Goal: Navigation & Orientation: Find specific page/section

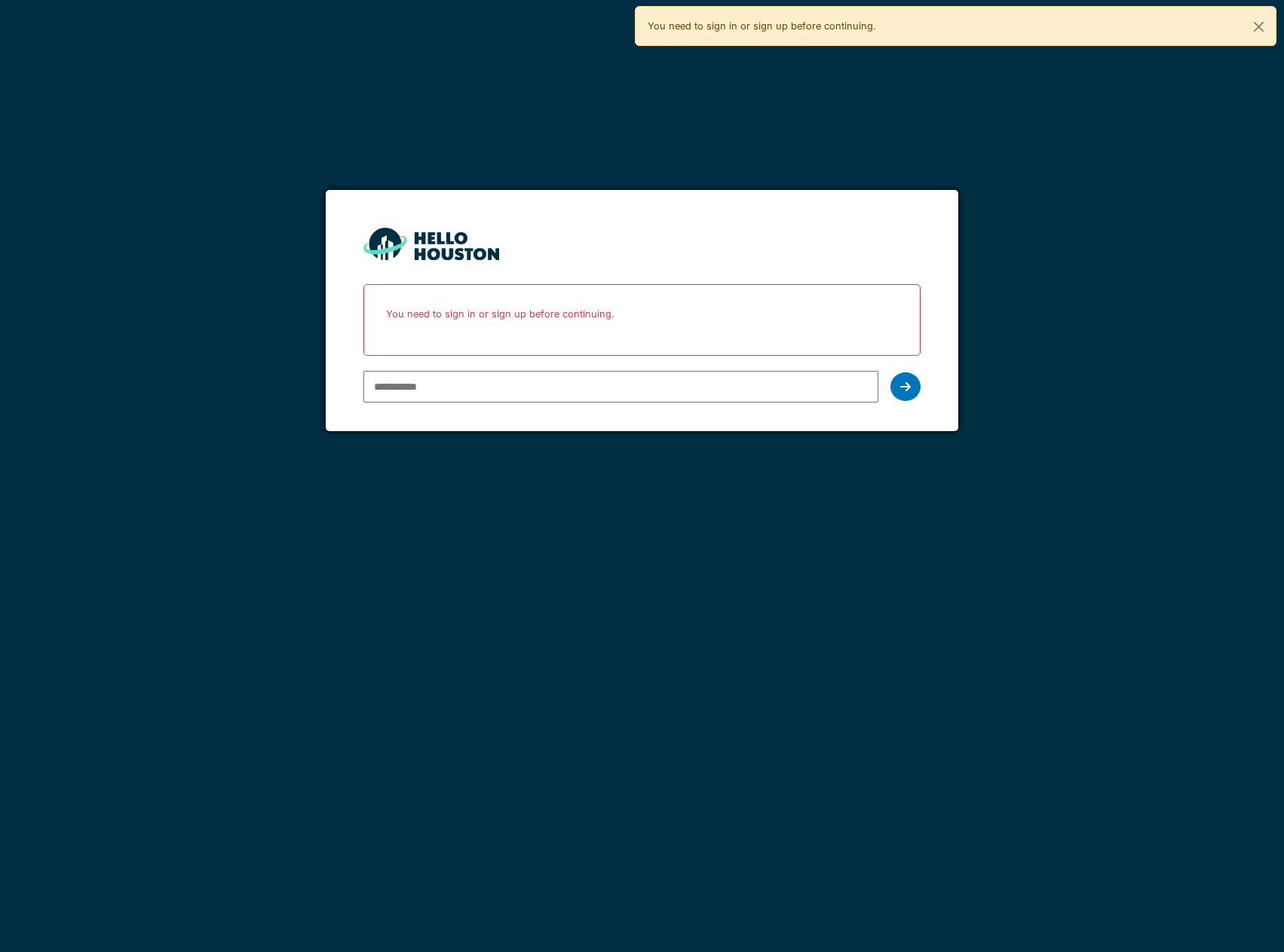
click at [824, 389] on input "email" at bounding box center [621, 386] width 515 height 31
type input "**********"
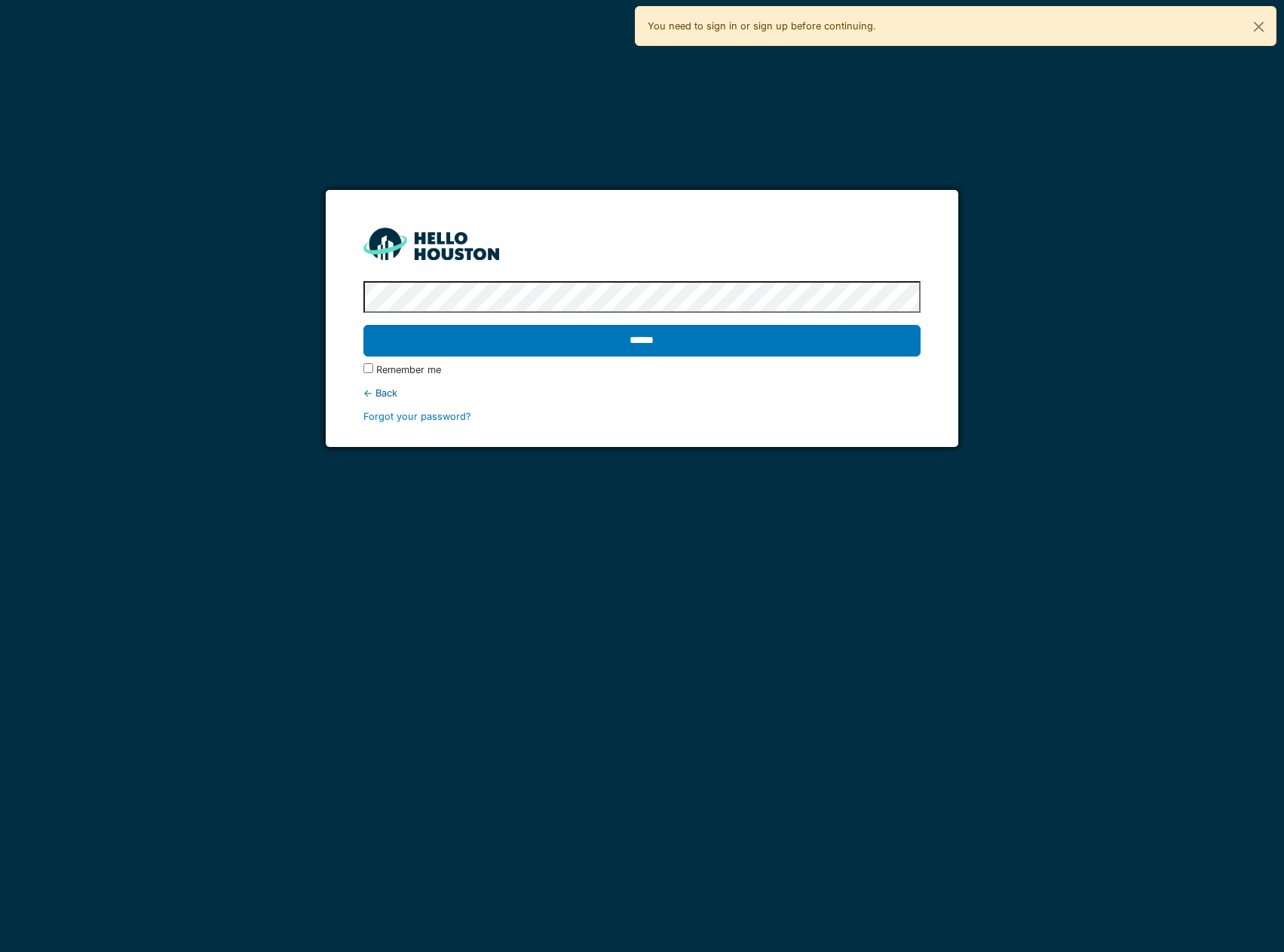
click at [363, 297] on protonpass-control-7380 at bounding box center [363, 297] width 0 height 11
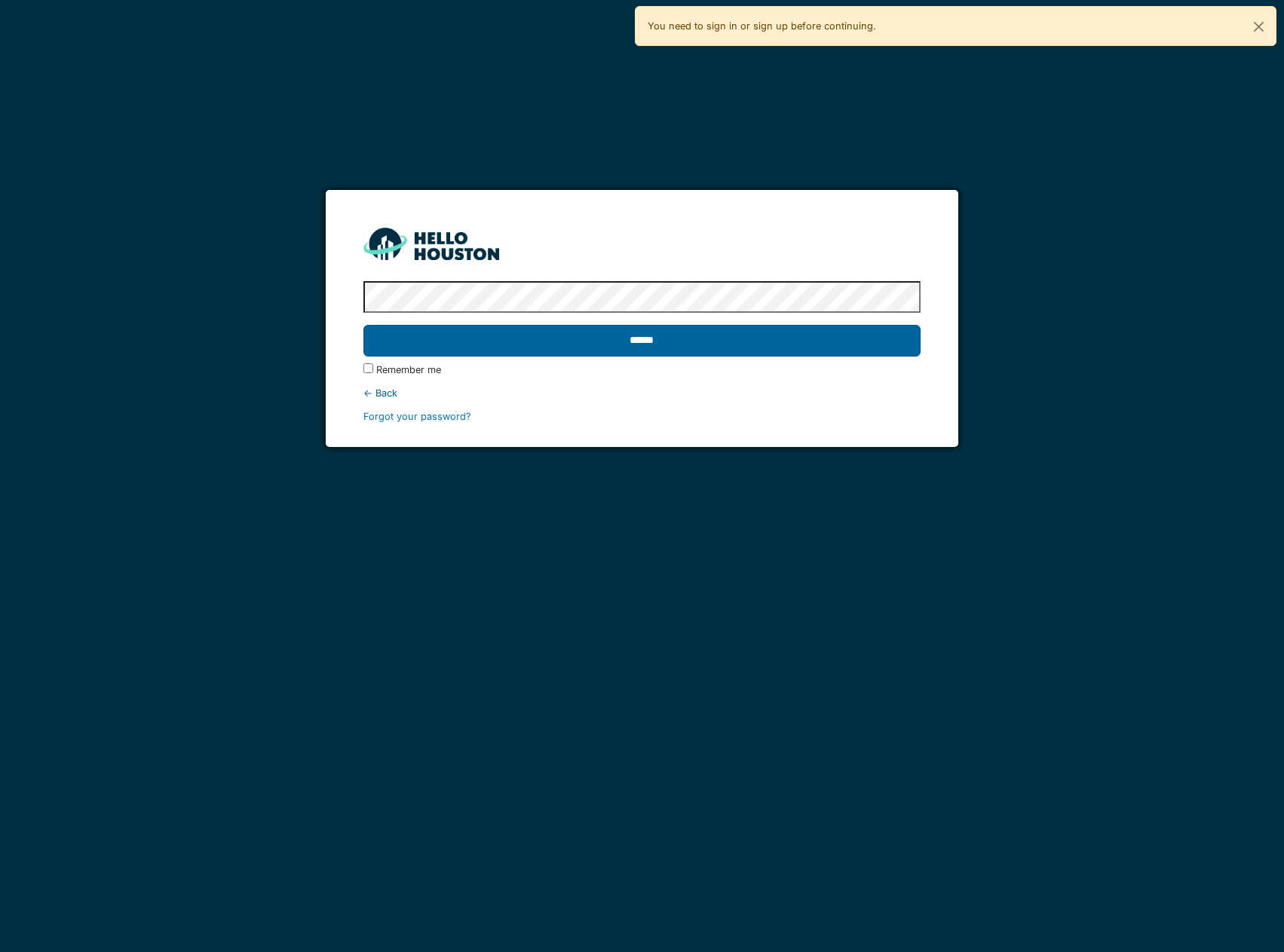
click at [795, 348] on input "******" at bounding box center [642, 340] width 557 height 31
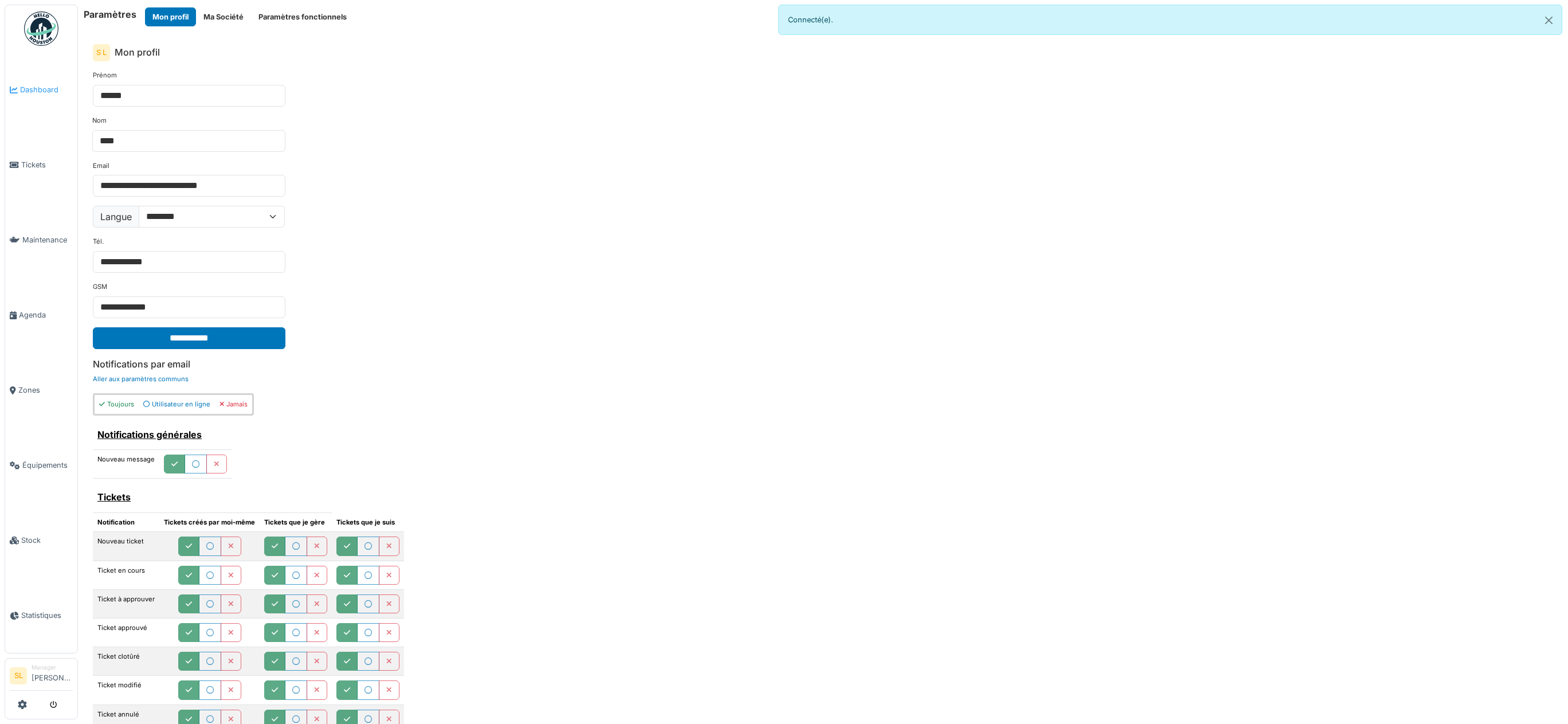
click at [43, 92] on span "Dashboard" at bounding box center [46, 90] width 52 height 11
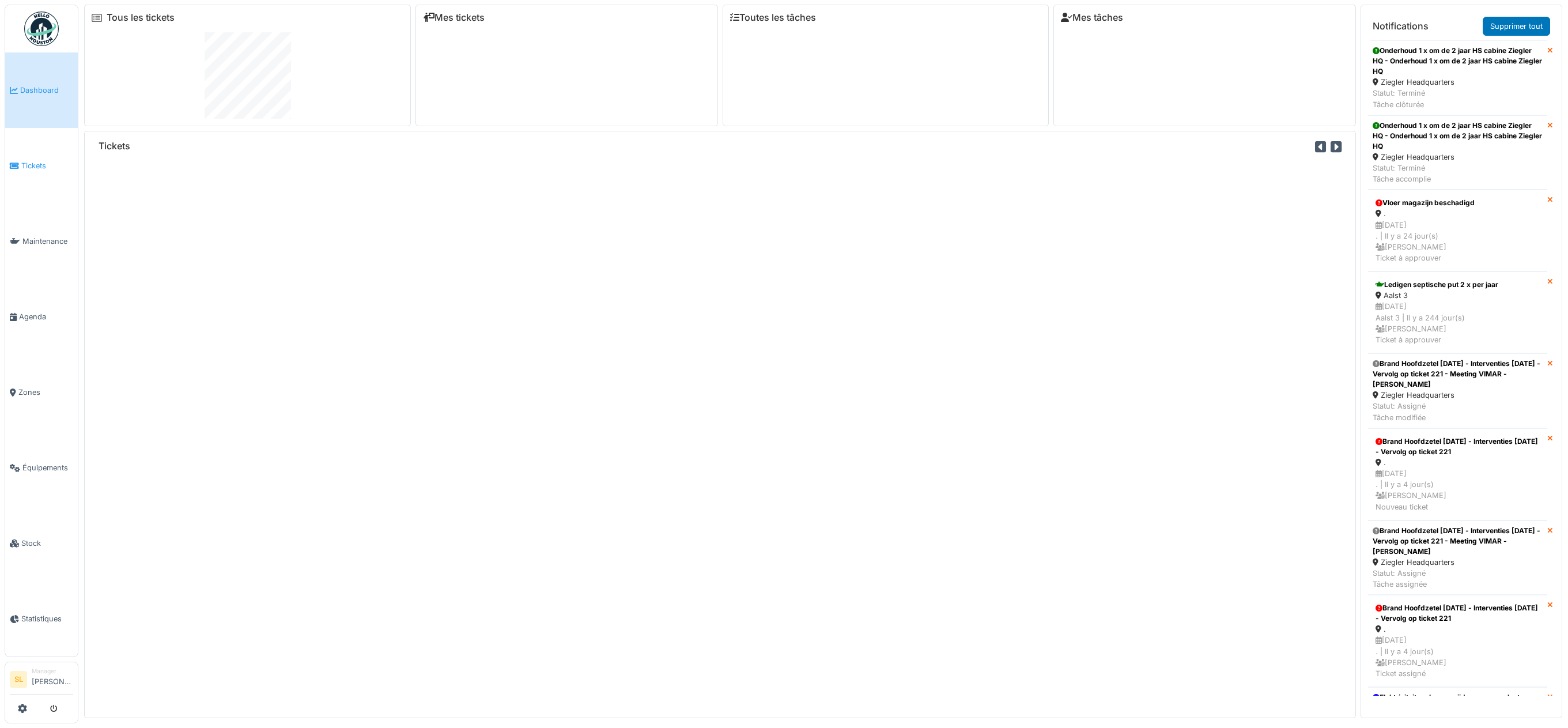
click at [47, 160] on span "Tickets" at bounding box center [47, 166] width 52 height 11
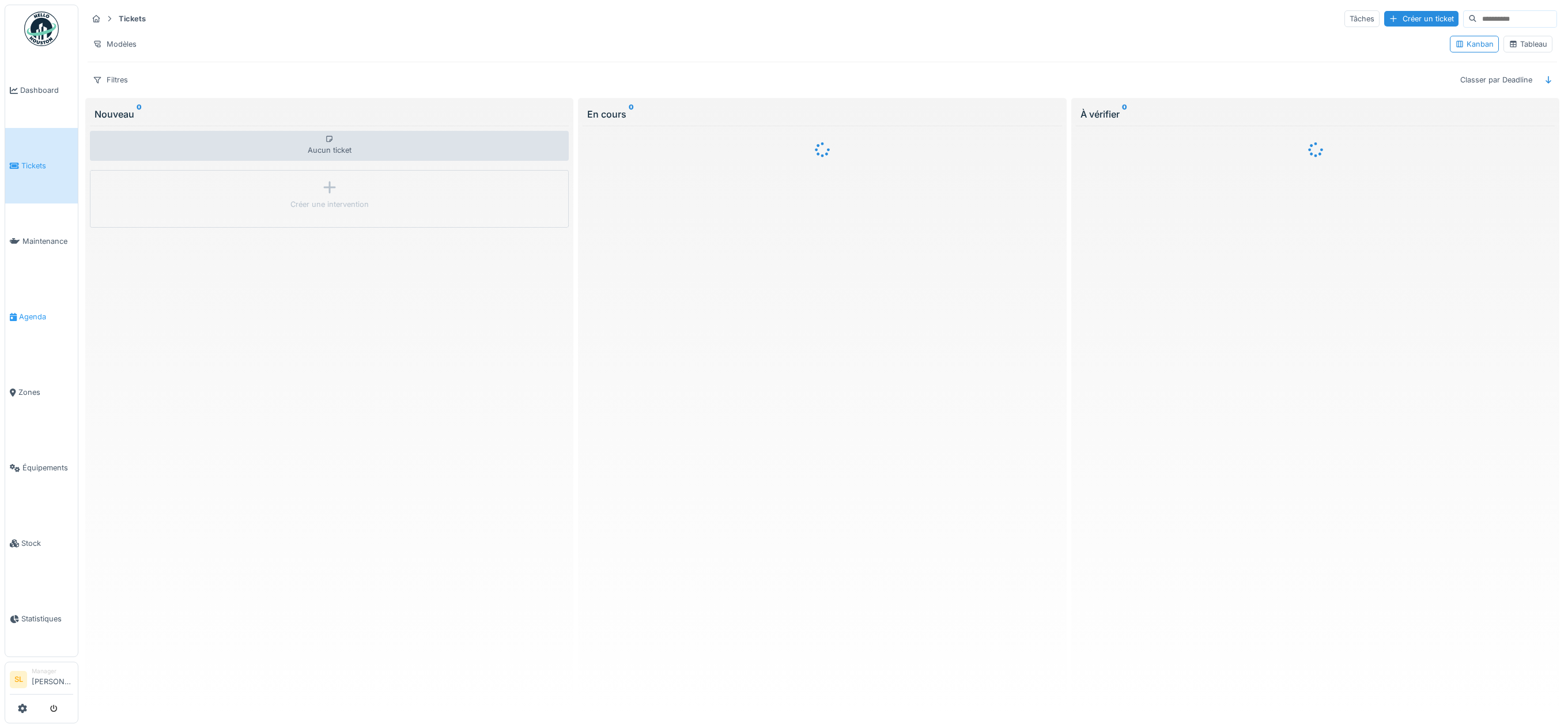
click at [37, 319] on link "Agenda" at bounding box center [41, 317] width 72 height 75
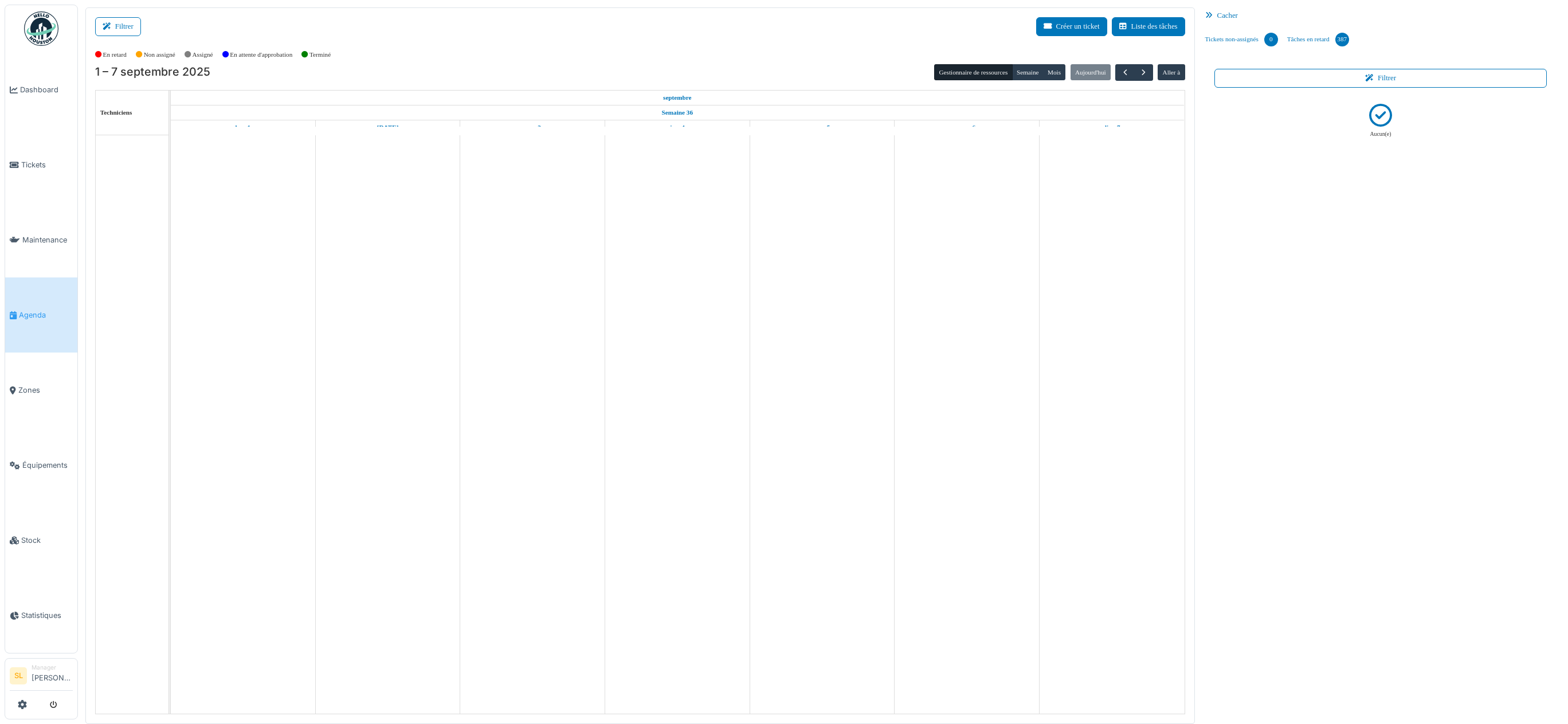
click at [1228, 12] on div "Cacher" at bounding box center [1381, 16] width 361 height 17
click at [1220, 16] on div "Cacher" at bounding box center [1381, 16] width 361 height 17
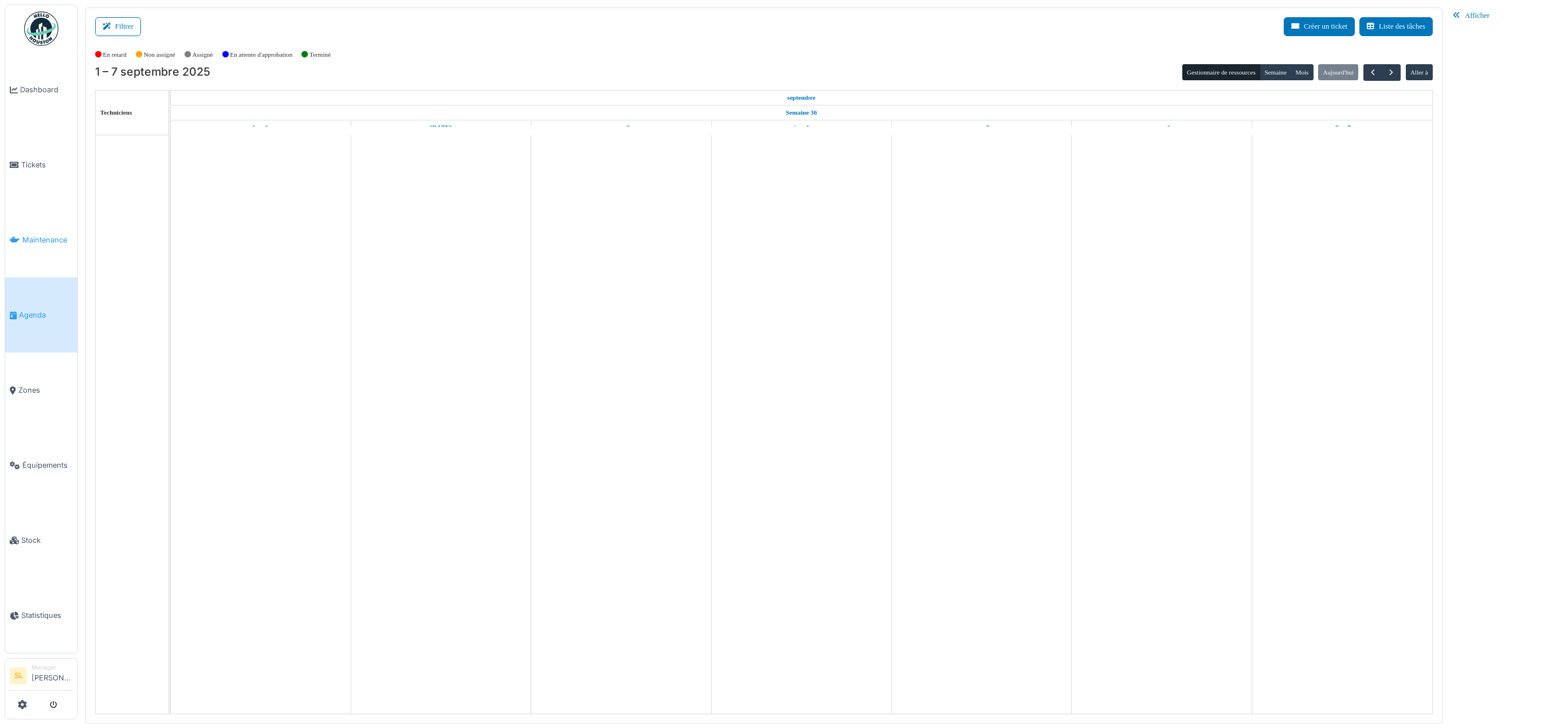
click at [20, 236] on icon at bounding box center [15, 240] width 10 height 8
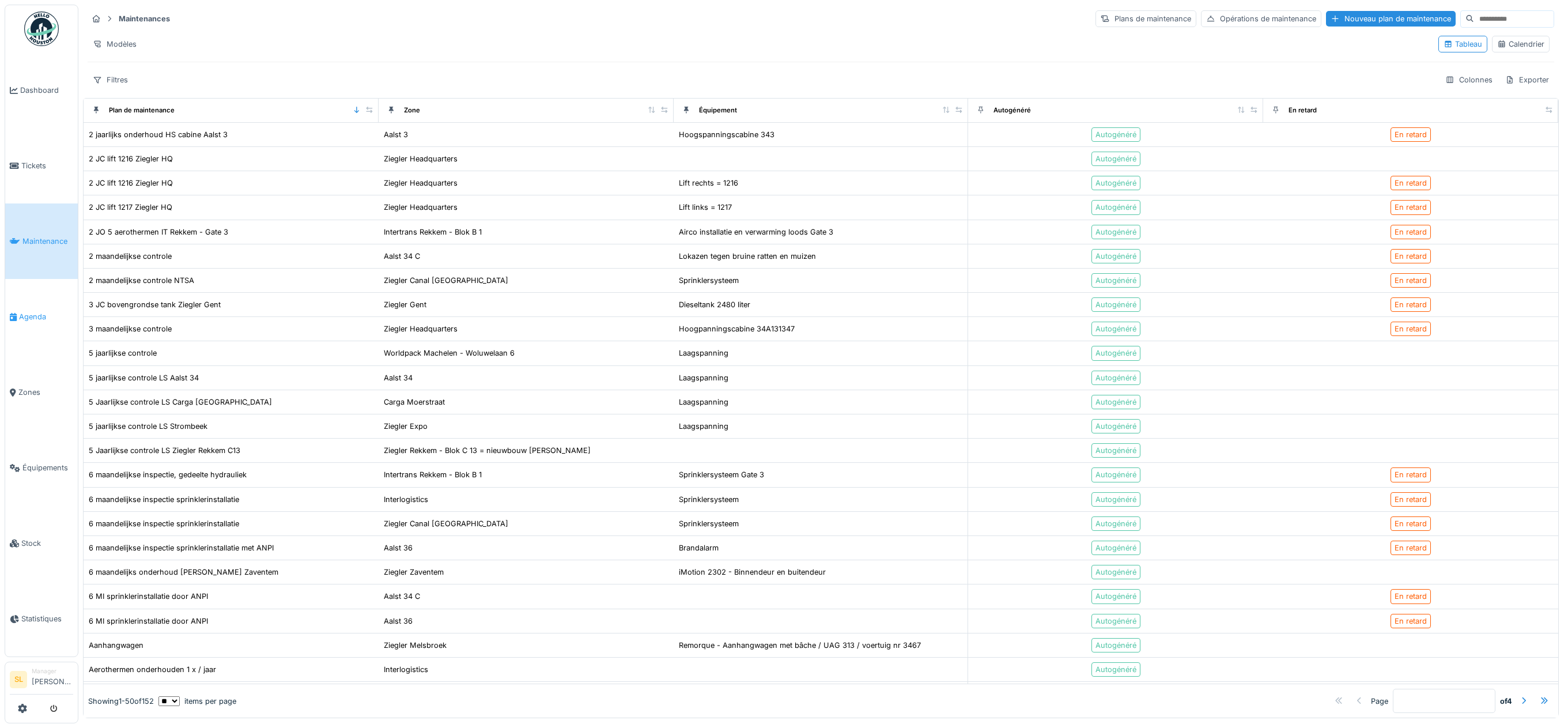
click at [34, 312] on span "Agenda" at bounding box center [46, 317] width 54 height 11
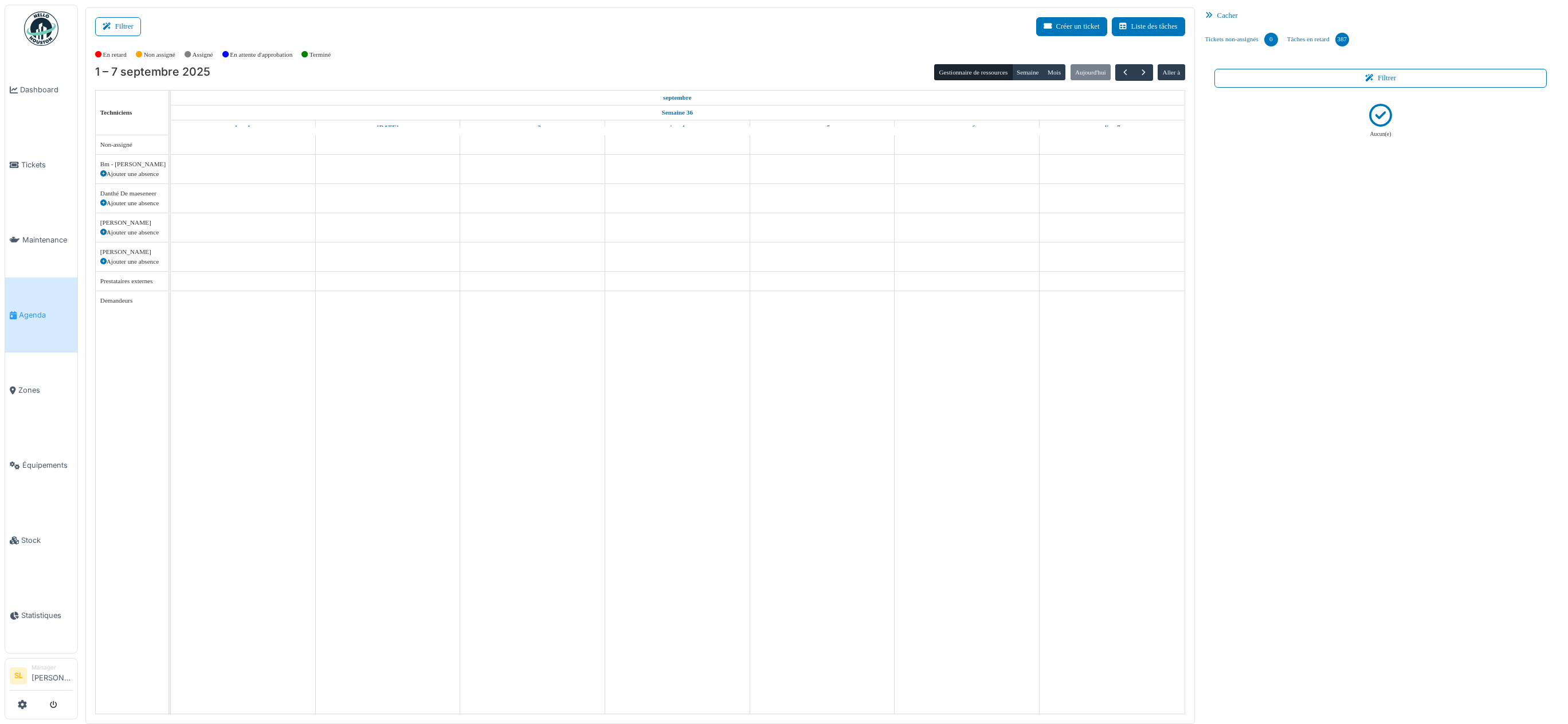
click at [1231, 20] on div "Cacher" at bounding box center [1381, 16] width 361 height 17
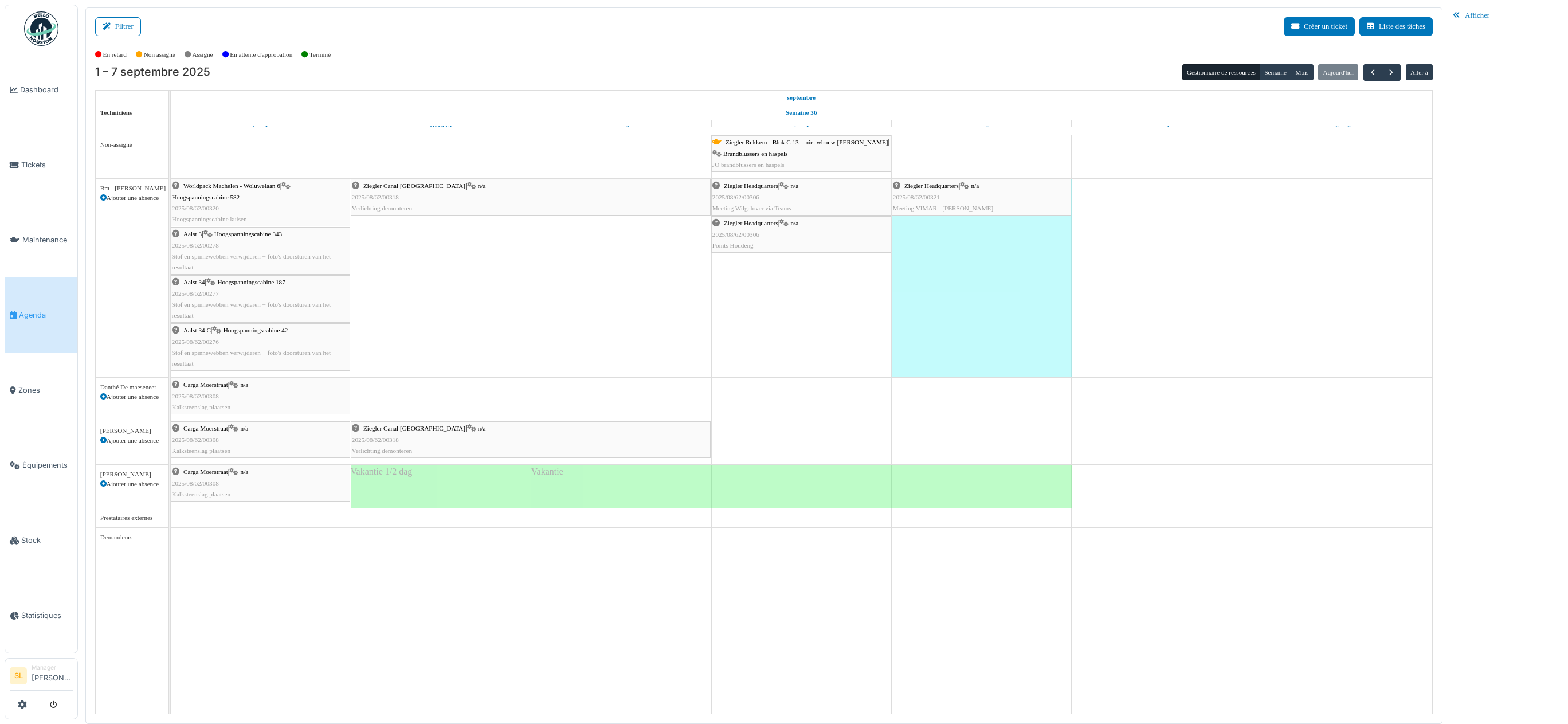
click at [417, 431] on span "Ziegler Canal [GEOGRAPHIC_DATA]" at bounding box center [415, 428] width 102 height 7
click at [396, 399] on td at bounding box center [440, 424] width 180 height 579
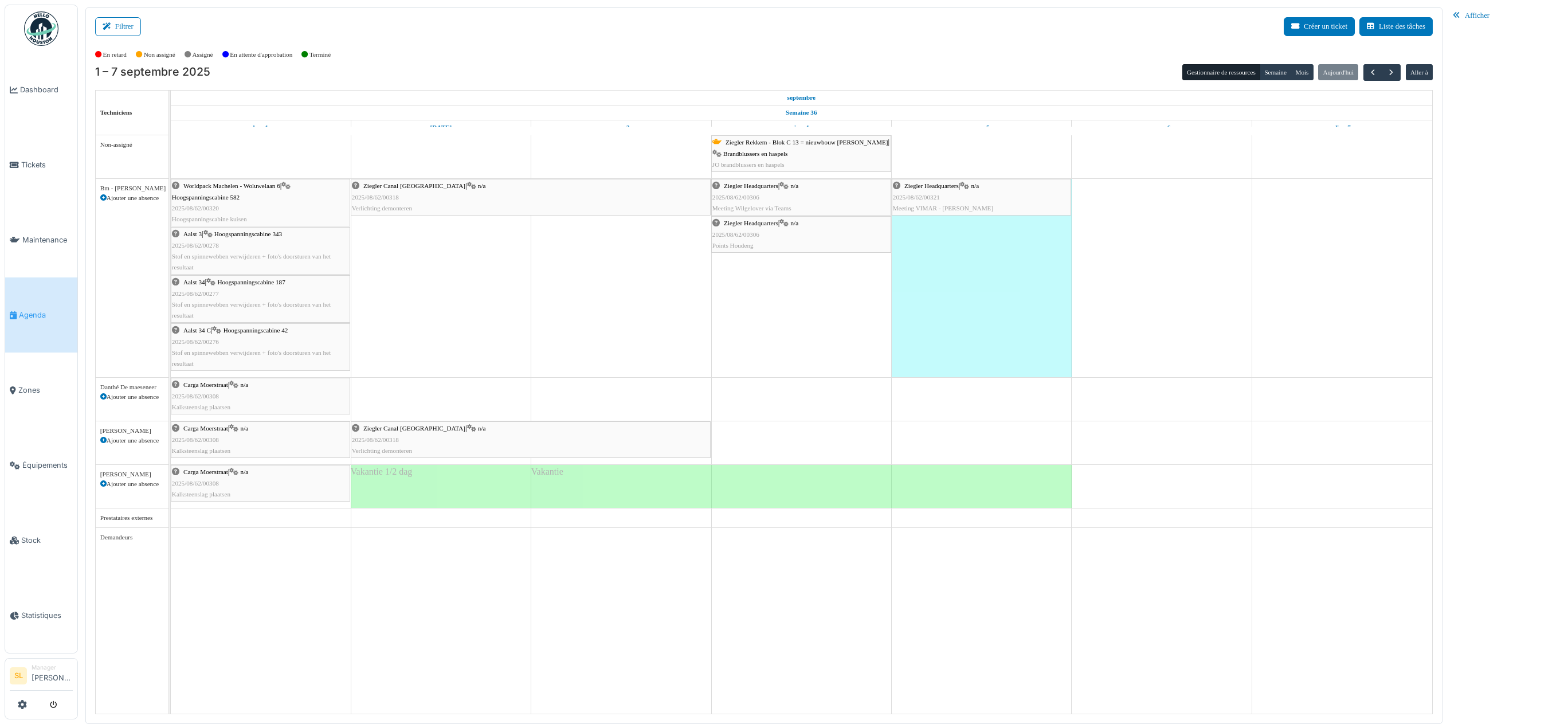
click at [396, 399] on td at bounding box center [440, 424] width 180 height 579
click at [433, 401] on td at bounding box center [440, 424] width 180 height 579
click at [394, 390] on td at bounding box center [440, 424] width 180 height 579
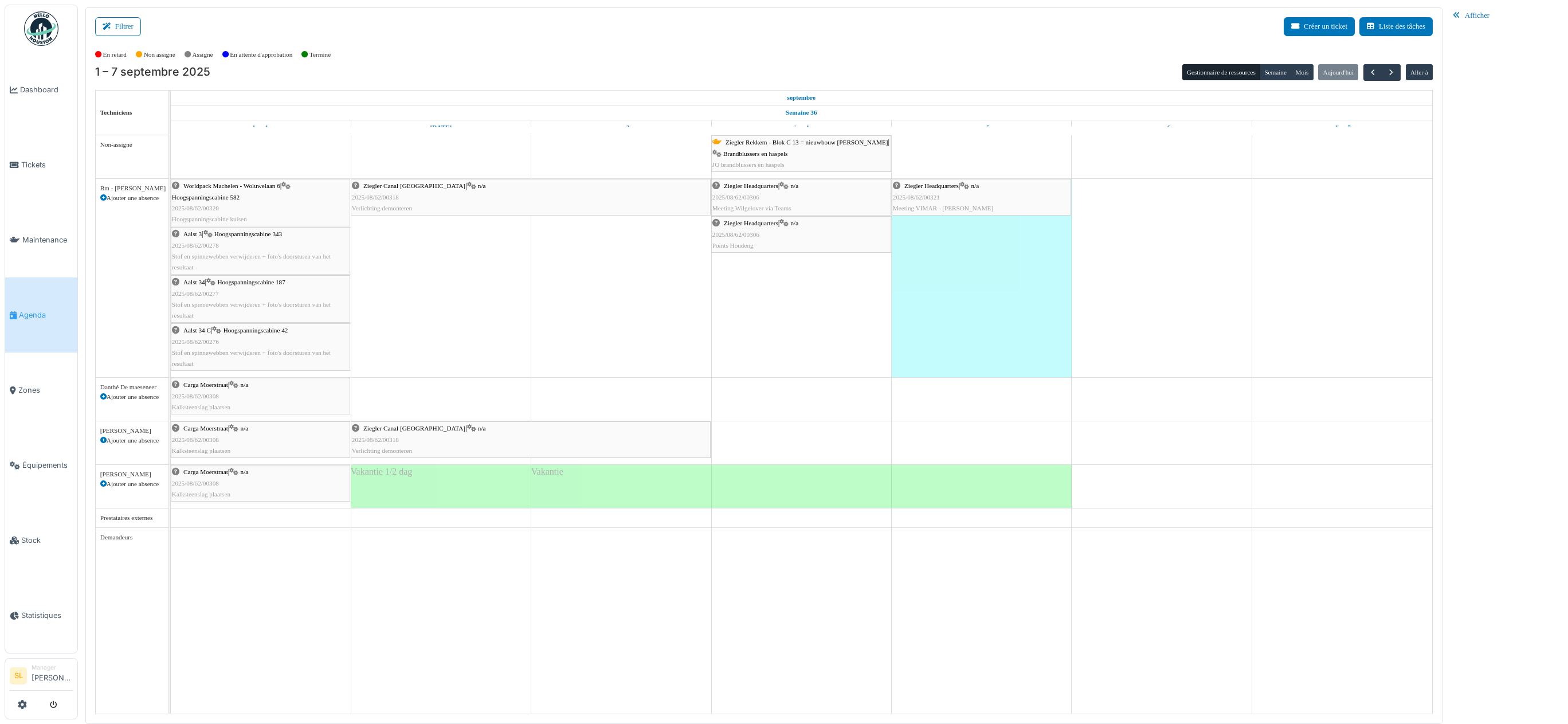
click at [394, 390] on td at bounding box center [440, 424] width 180 height 579
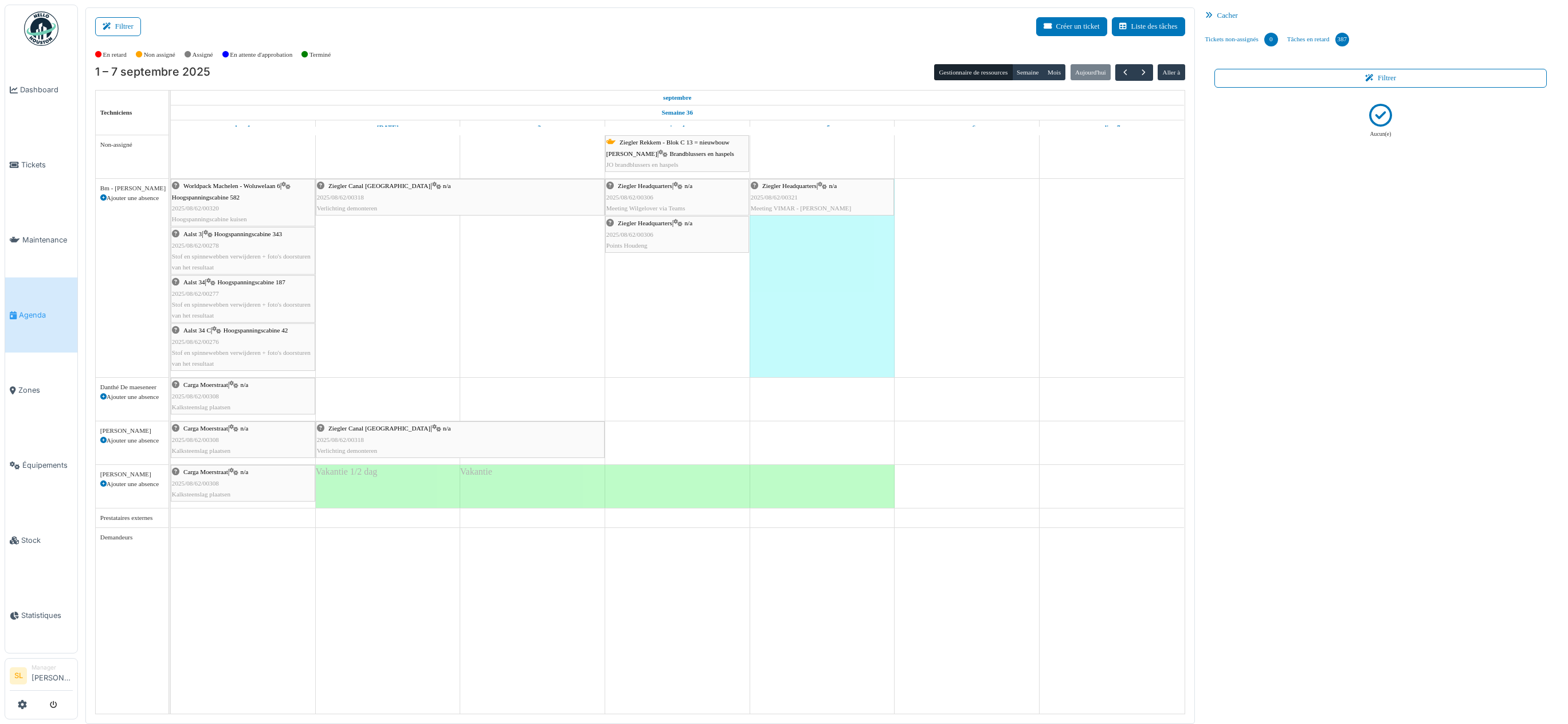
click at [370, 397] on td at bounding box center [387, 424] width 145 height 579
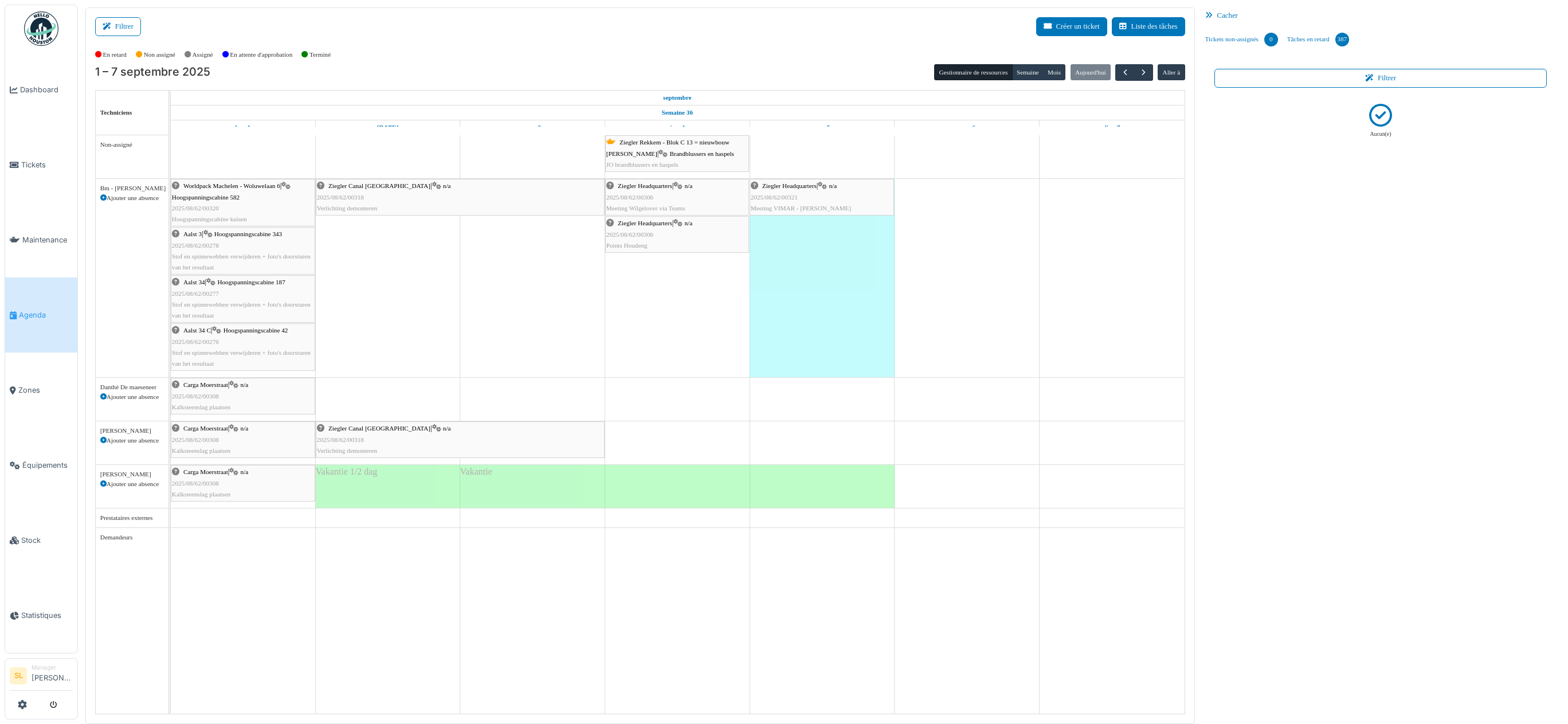
click at [370, 397] on td at bounding box center [387, 424] width 145 height 579
click at [371, 397] on td at bounding box center [387, 424] width 145 height 579
click at [370, 396] on td at bounding box center [387, 424] width 145 height 579
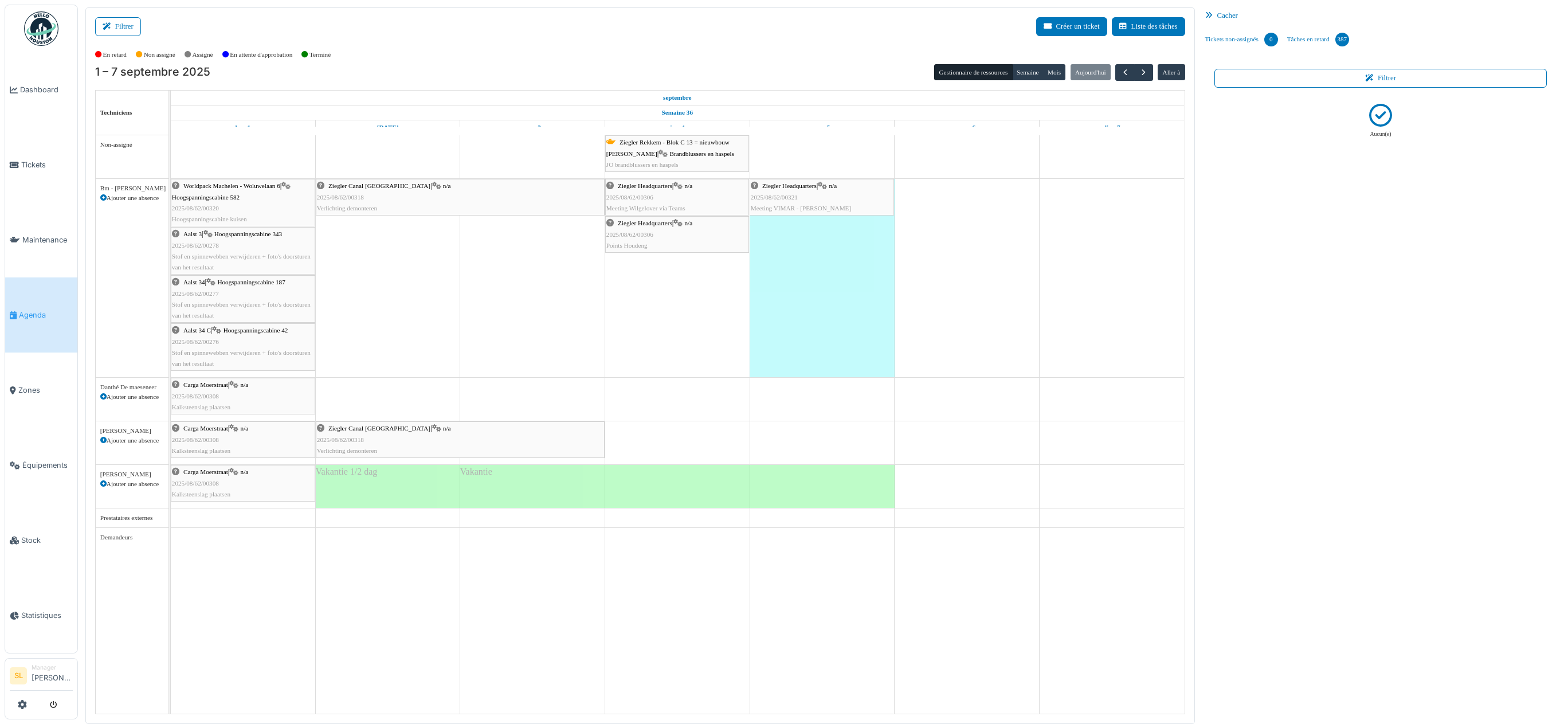
click at [370, 396] on td at bounding box center [387, 424] width 145 height 579
click at [367, 395] on td at bounding box center [387, 424] width 145 height 579
click at [34, 169] on link "Tickets" at bounding box center [41, 164] width 72 height 75
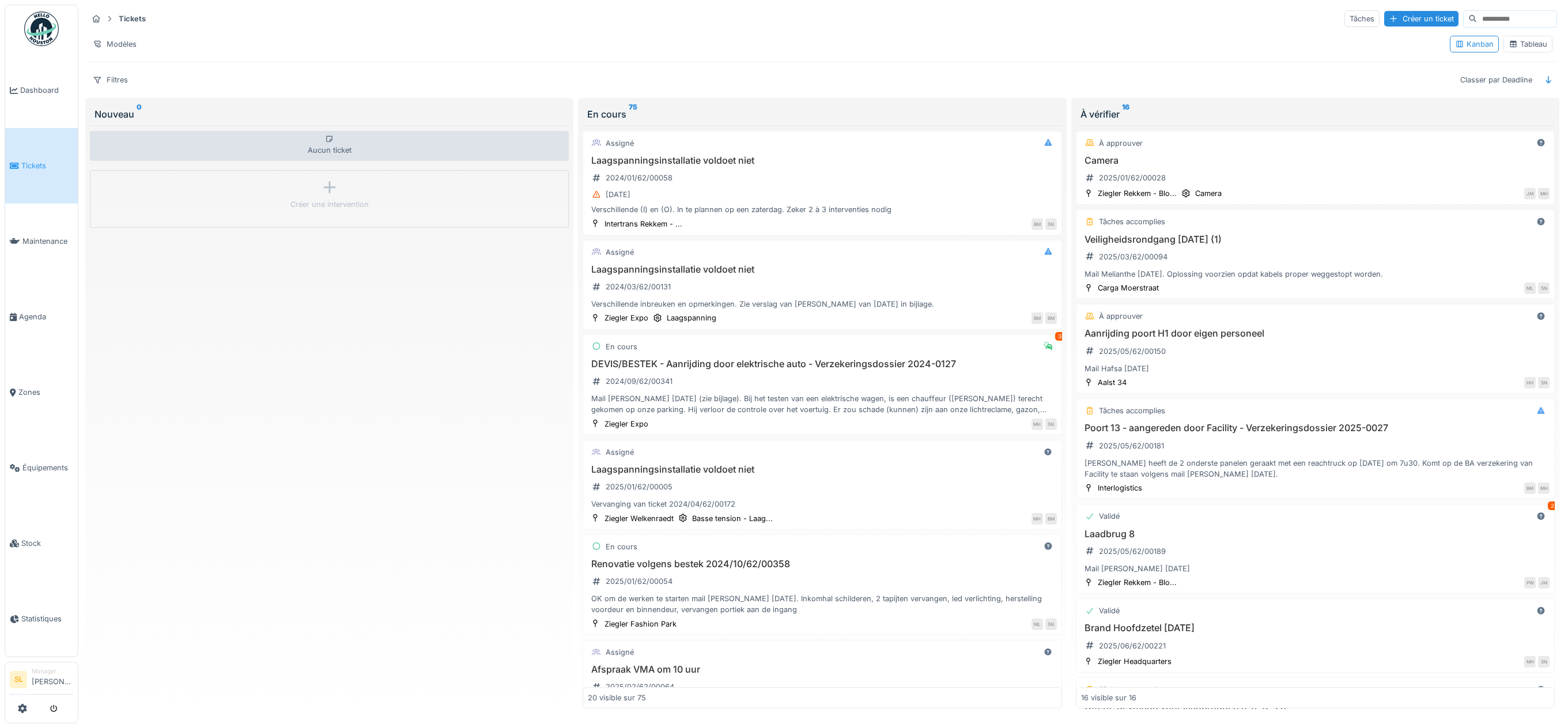
click at [1477, 23] on input at bounding box center [1517, 19] width 79 height 16
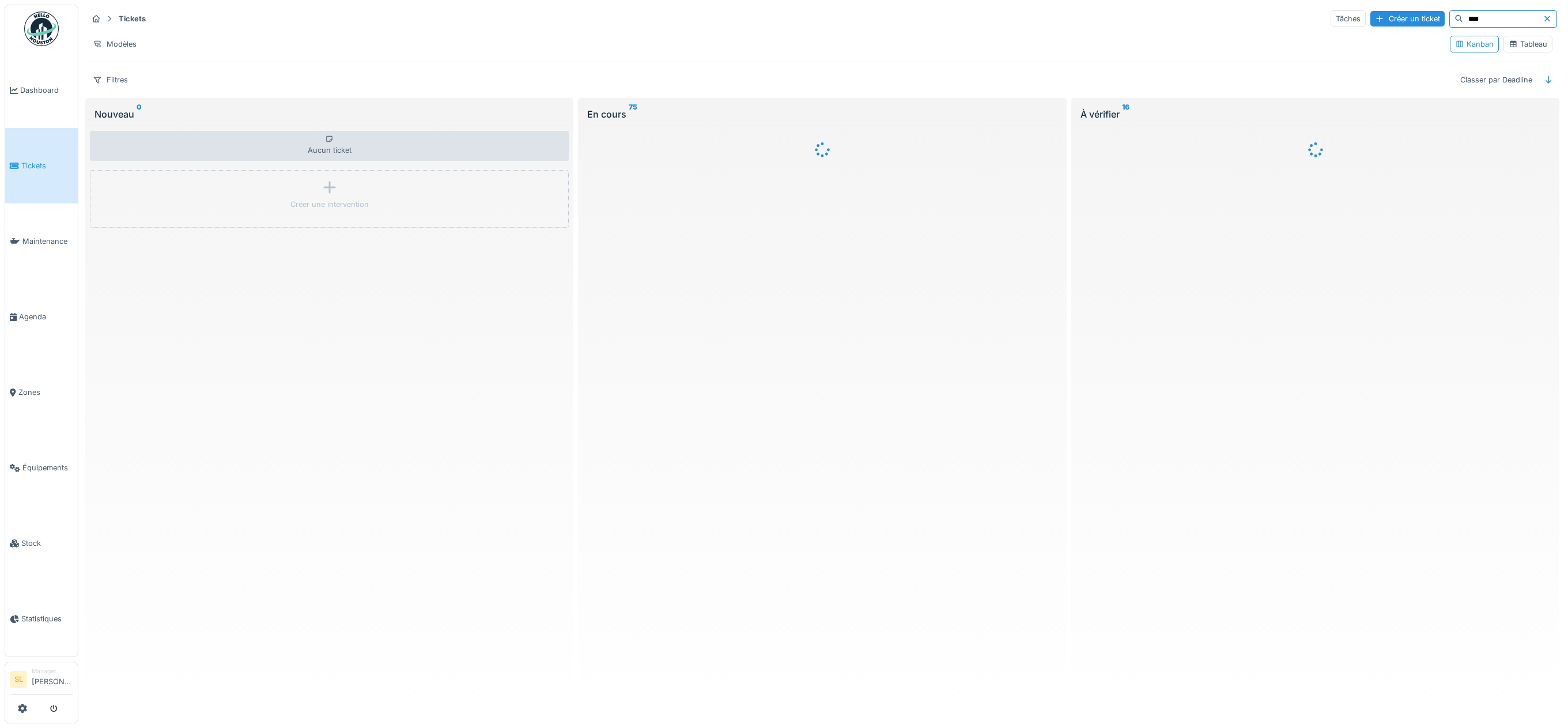
type input "****"
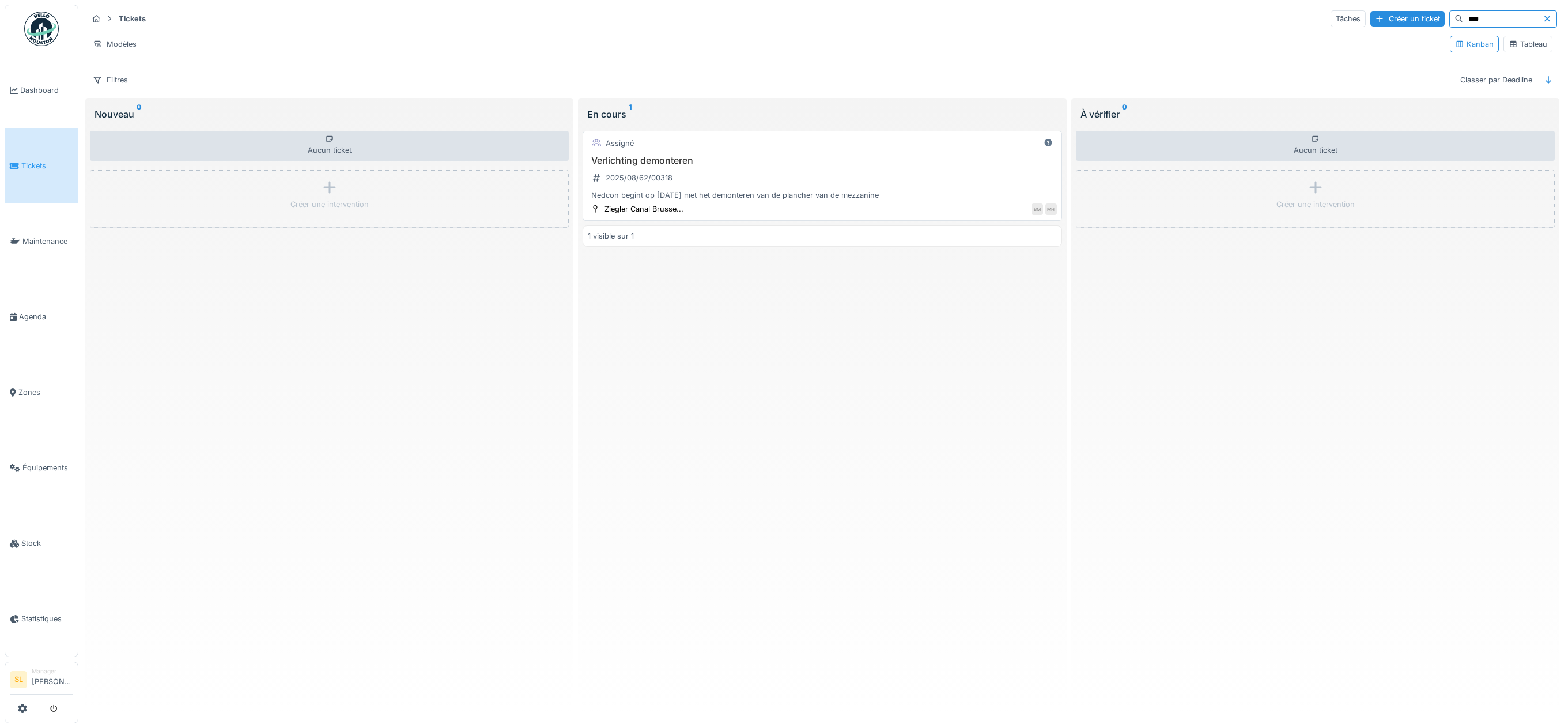
click at [927, 186] on div "Verlichting demonteren 2025/08/62/00318 Nedcon begint op 15.09.2025 met het dem…" at bounding box center [822, 178] width 468 height 46
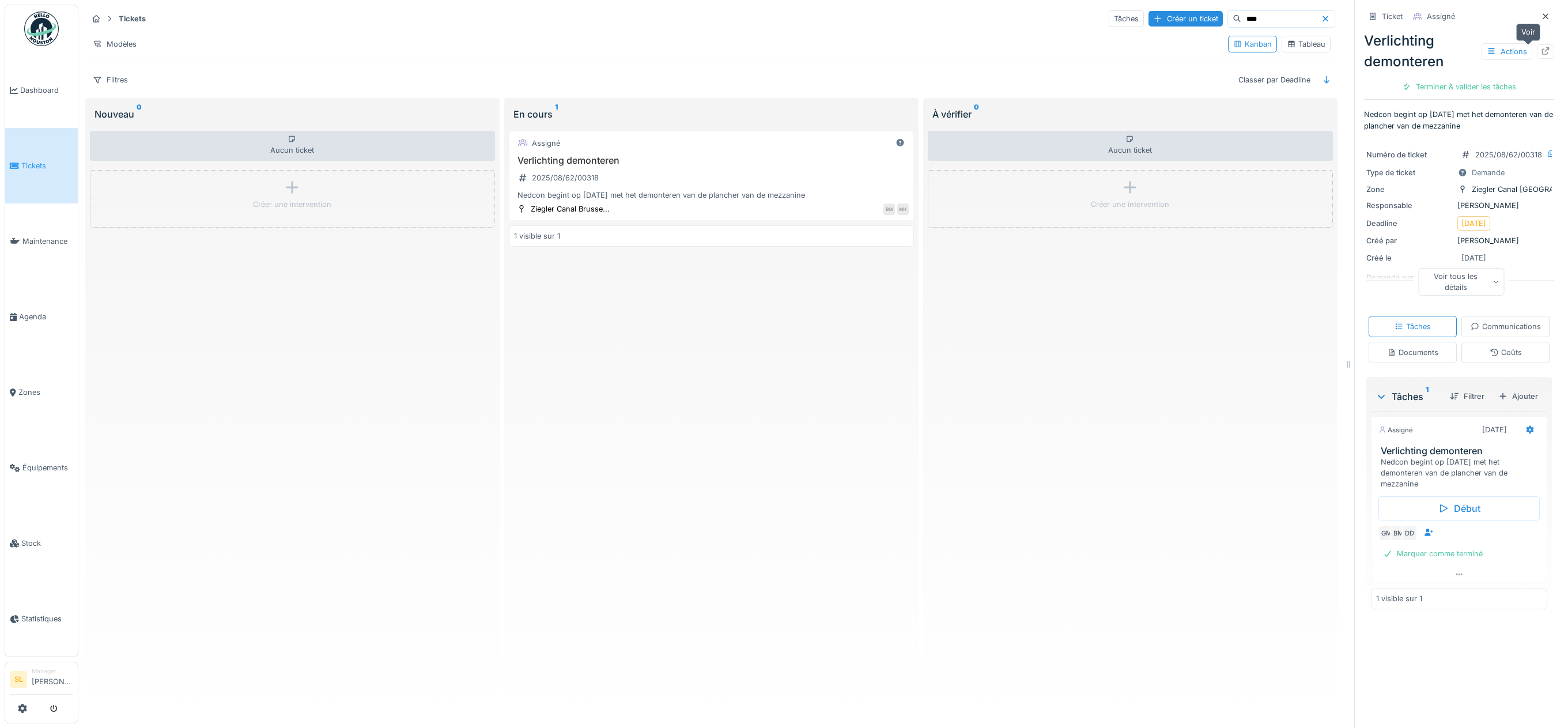
click at [1541, 54] on div at bounding box center [1545, 52] width 9 height 11
click at [714, 158] on h3 "Verlichting demonteren" at bounding box center [711, 160] width 394 height 11
click at [585, 160] on h3 "Verlichting demonteren" at bounding box center [711, 160] width 394 height 11
click at [544, 164] on h3 "Verlichting demonteren" at bounding box center [711, 160] width 394 height 11
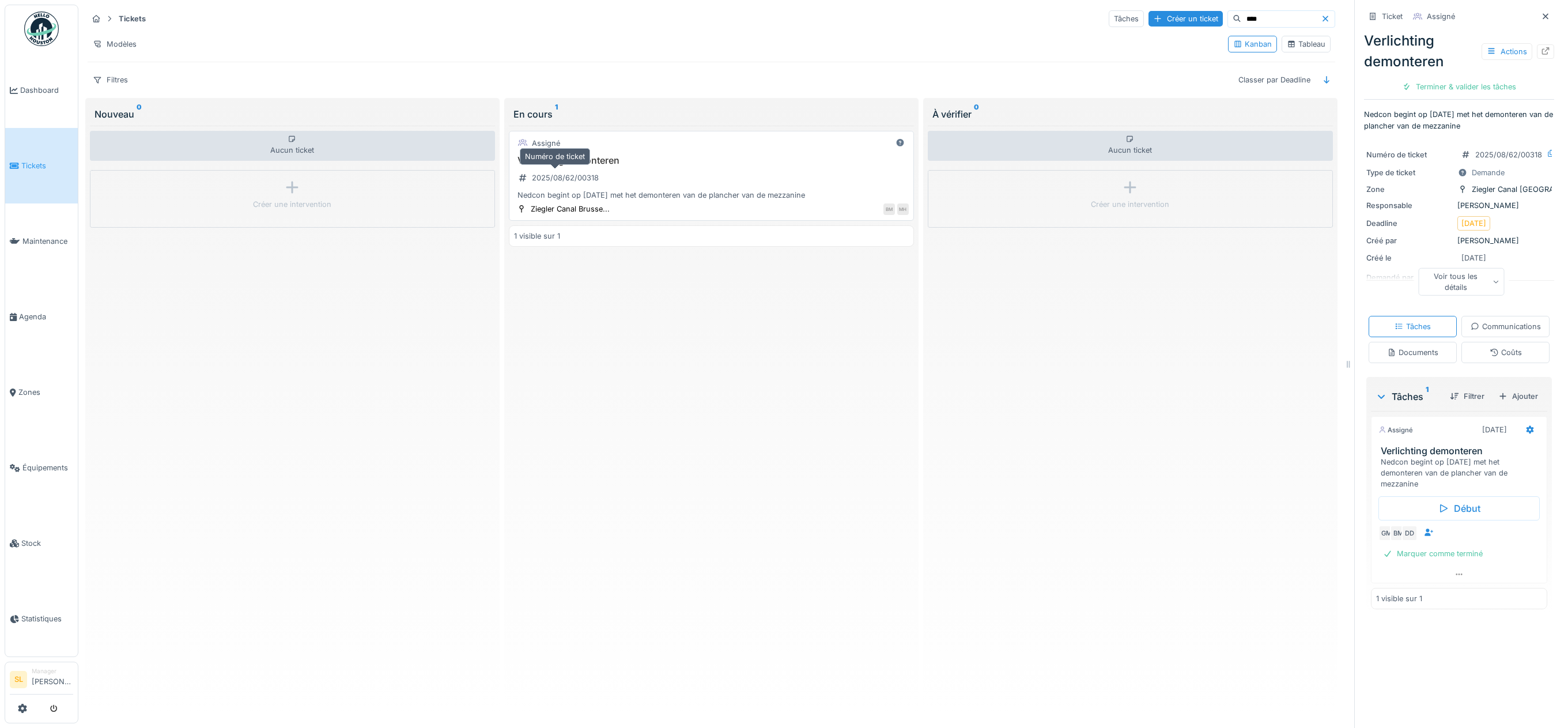
click at [552, 177] on div "2025/08/62/00318" at bounding box center [565, 178] width 67 height 11
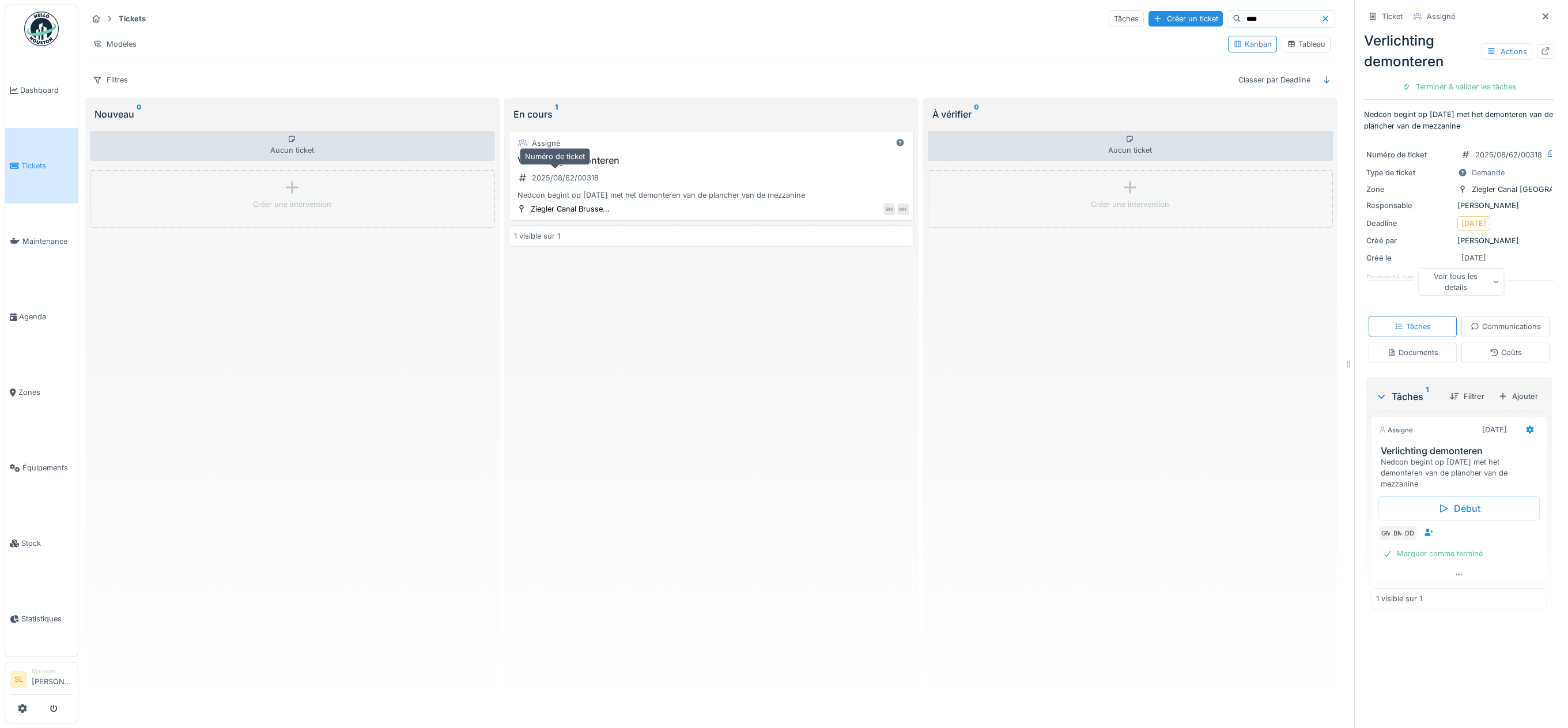
click at [552, 177] on div "2025/08/62/00318" at bounding box center [565, 178] width 67 height 11
click at [41, 314] on span "Agenda" at bounding box center [46, 317] width 54 height 11
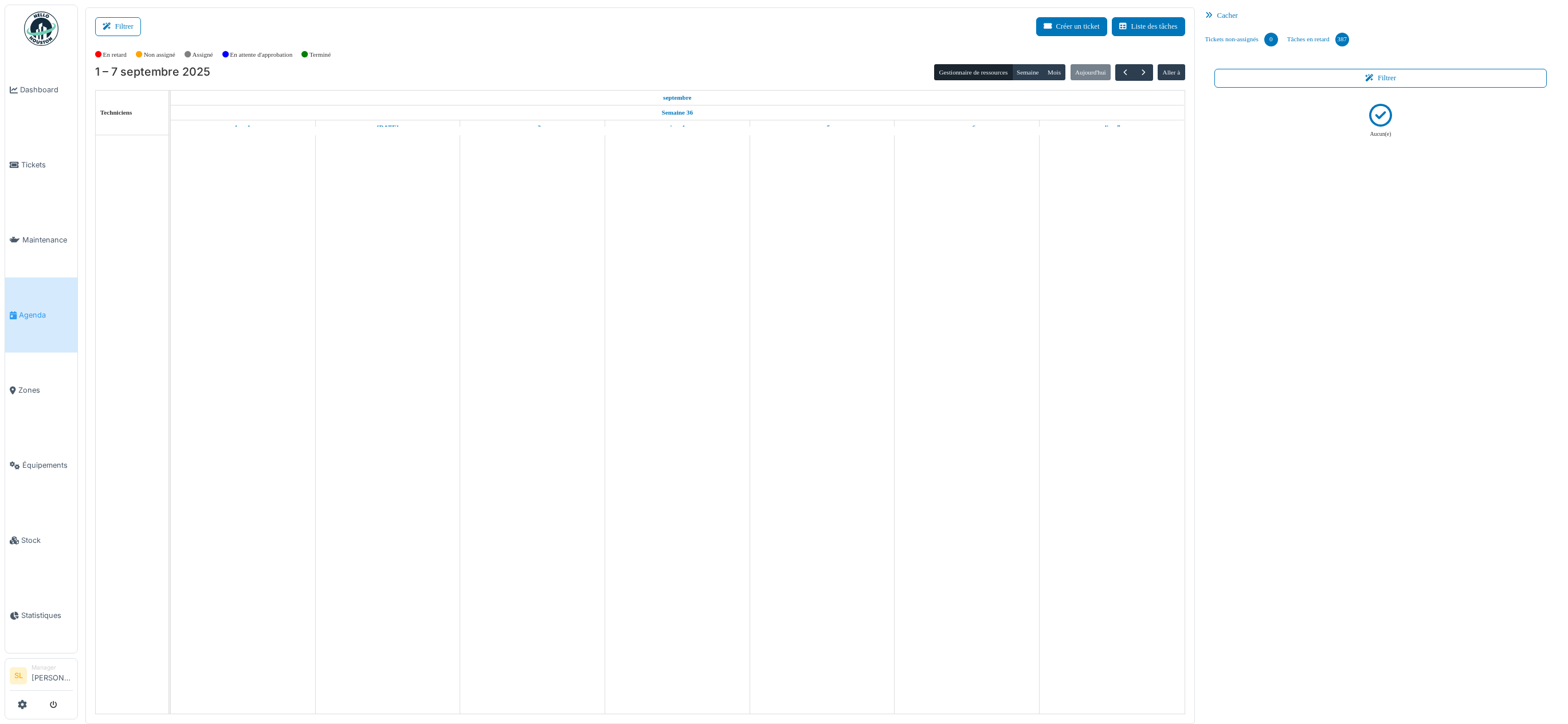
click at [1223, 15] on div "Cacher" at bounding box center [1381, 16] width 361 height 17
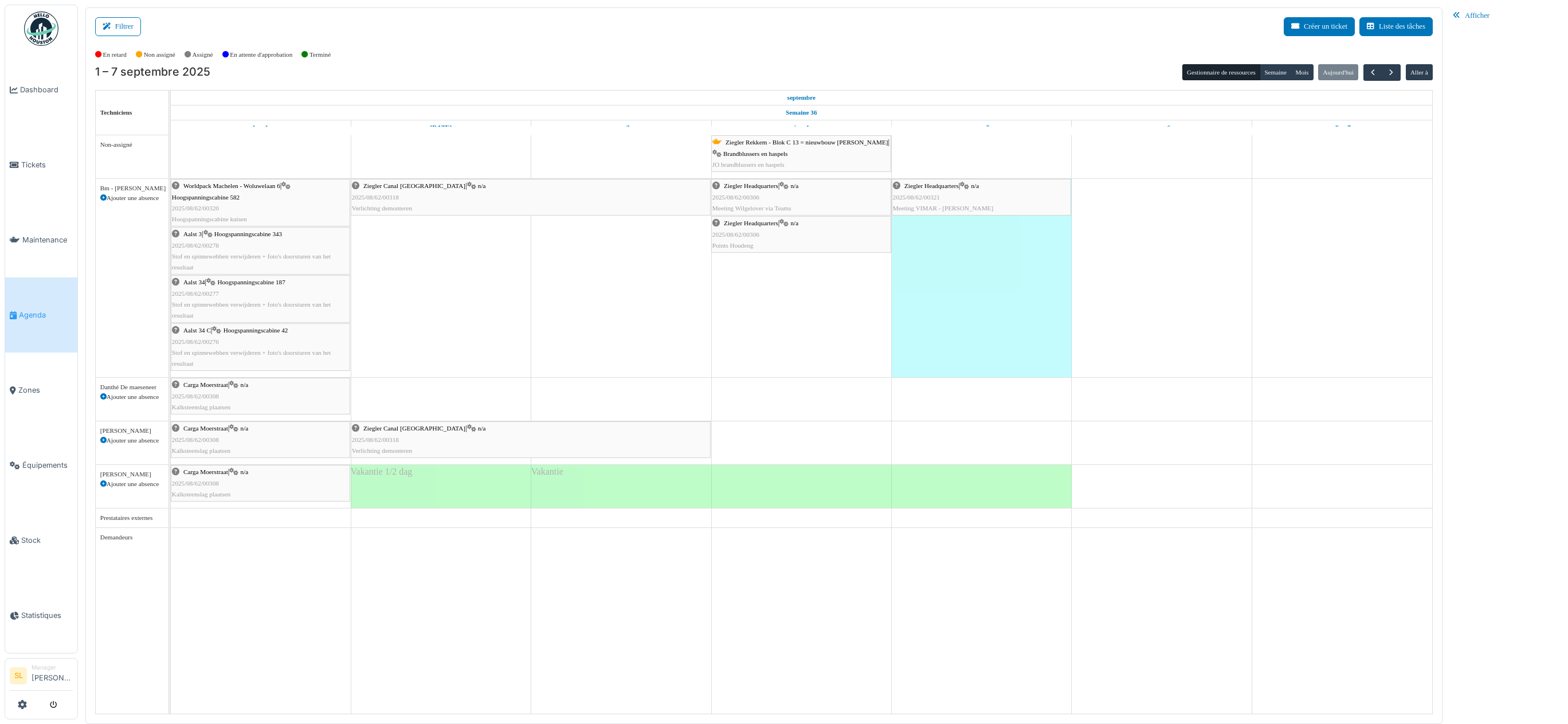
click at [694, 436] on div "Ziegler Canal [GEOGRAPHIC_DATA] | n/a 2025/08/62/00318 Verlichting demonteren" at bounding box center [530, 440] width 357 height 34
click at [596, 429] on div "Ziegler Canal [GEOGRAPHIC_DATA] | n/a 2025/08/62/00318 Verlichting demonteren" at bounding box center [530, 440] width 357 height 34
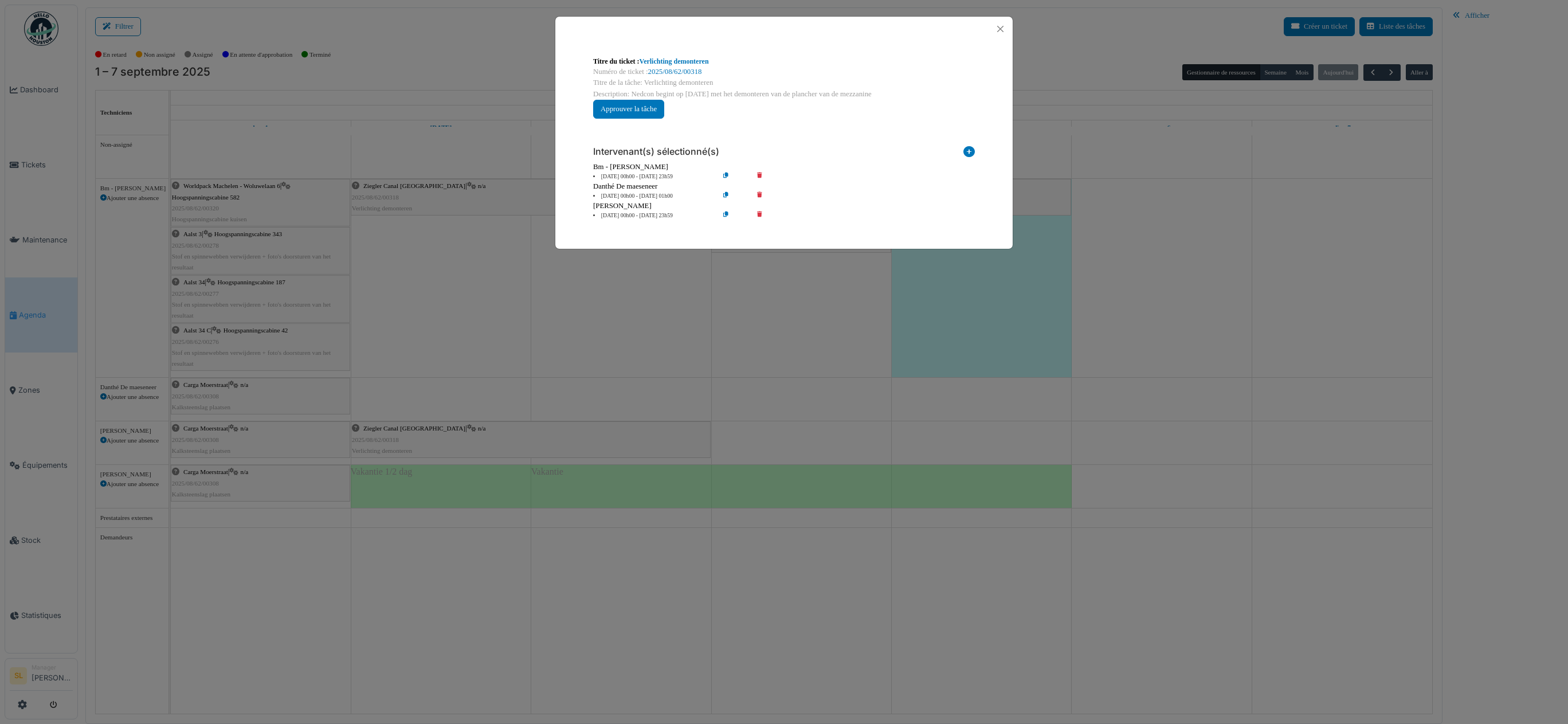
click at [965, 151] on icon at bounding box center [969, 154] width 11 height 15
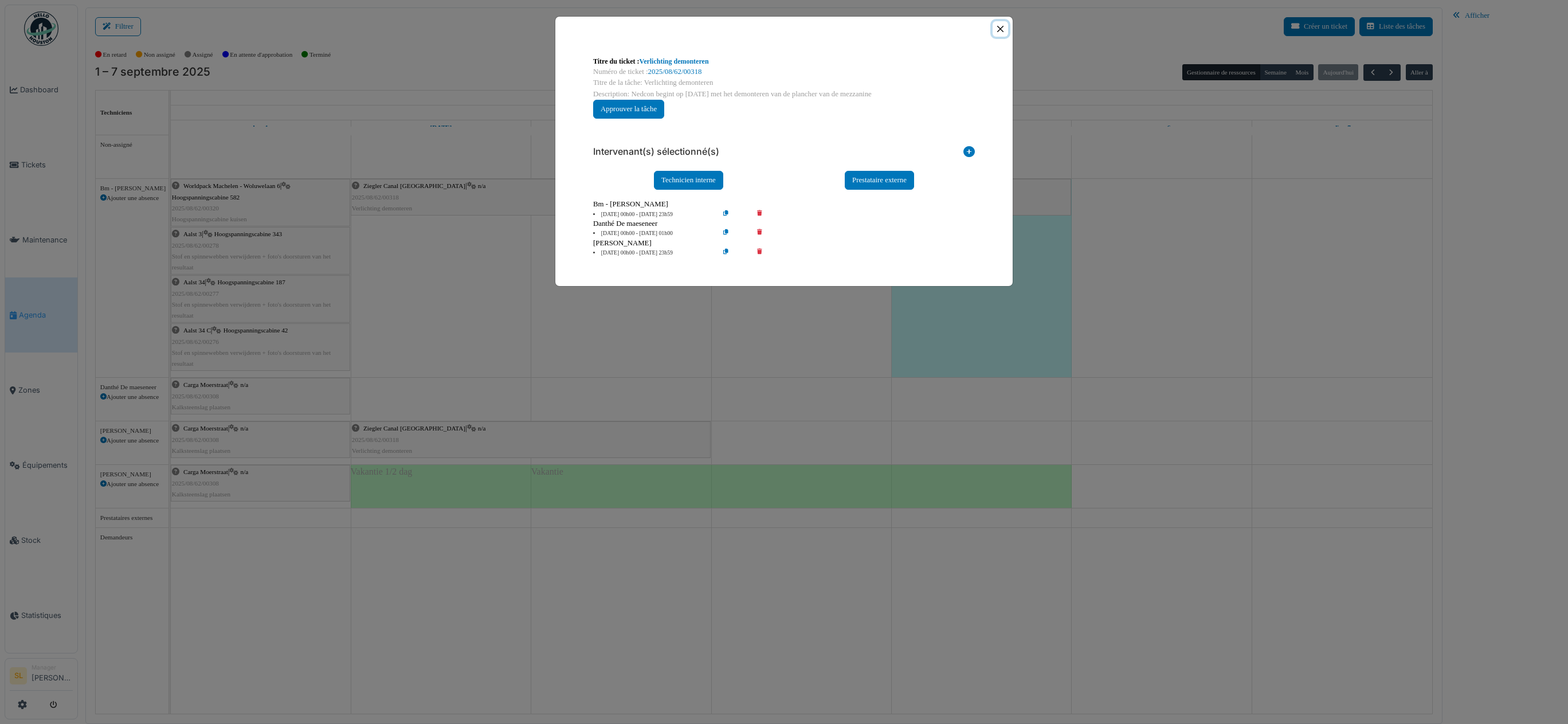
click at [997, 30] on button "Close" at bounding box center [1000, 29] width 15 height 15
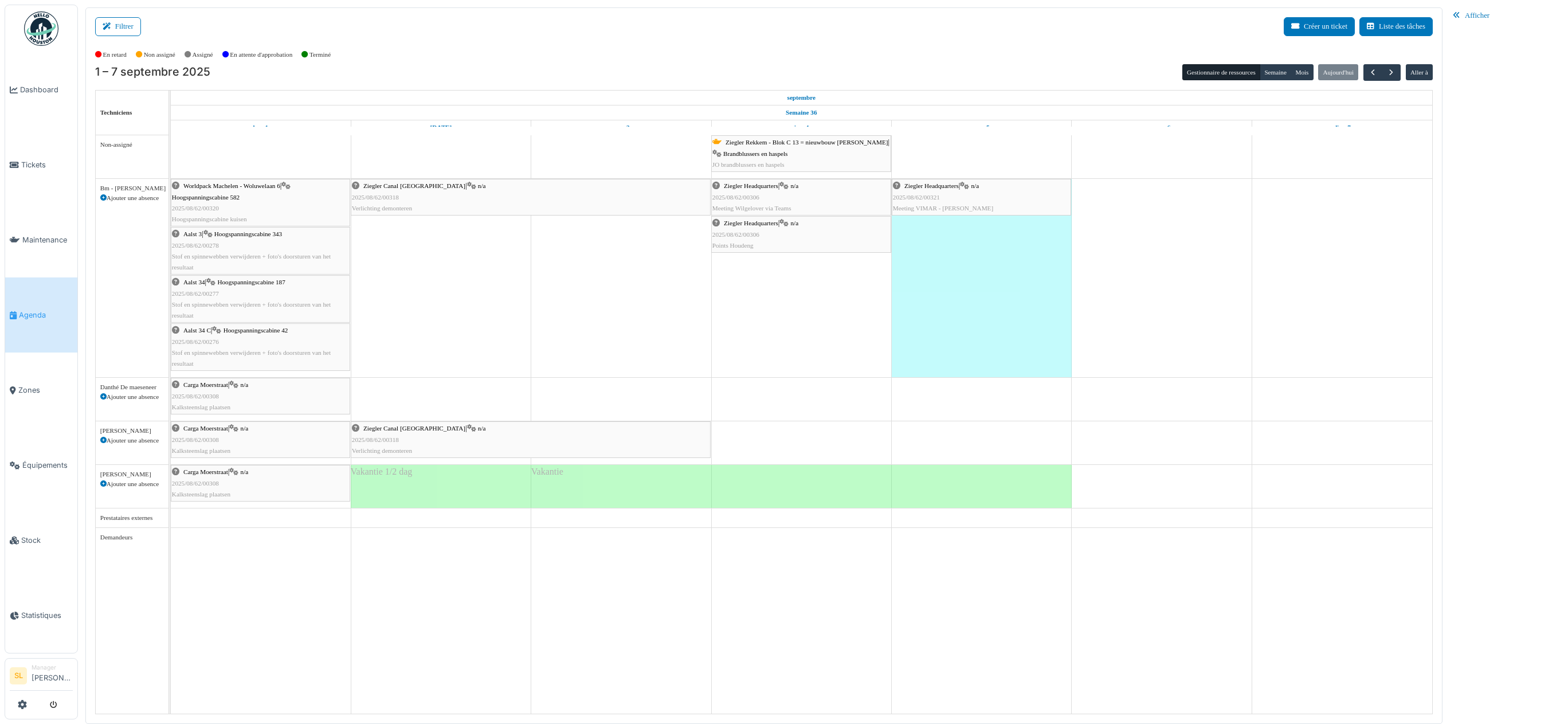
click at [398, 432] on span "Ziegler Canal [GEOGRAPHIC_DATA]" at bounding box center [415, 428] width 102 height 7
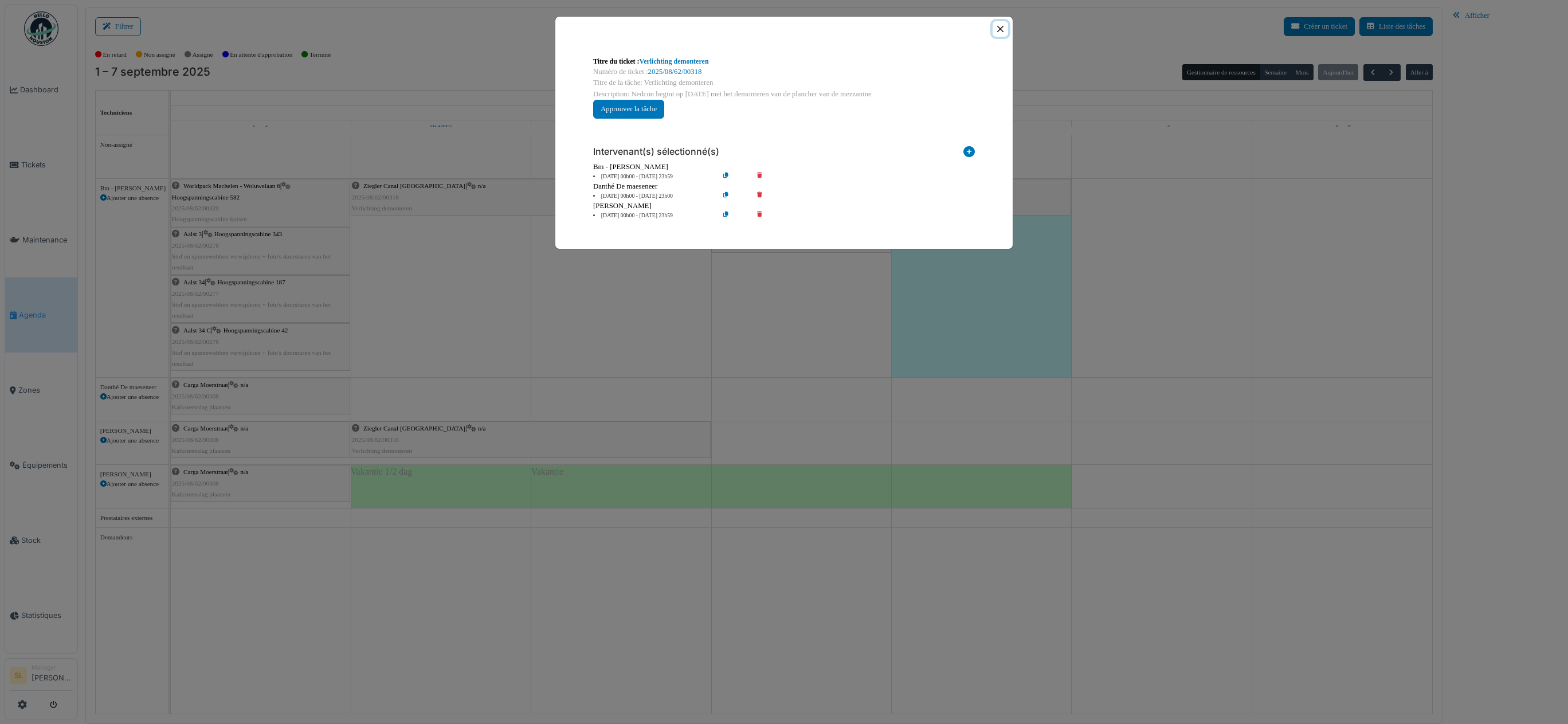
click at [996, 25] on button "Close" at bounding box center [1000, 29] width 15 height 15
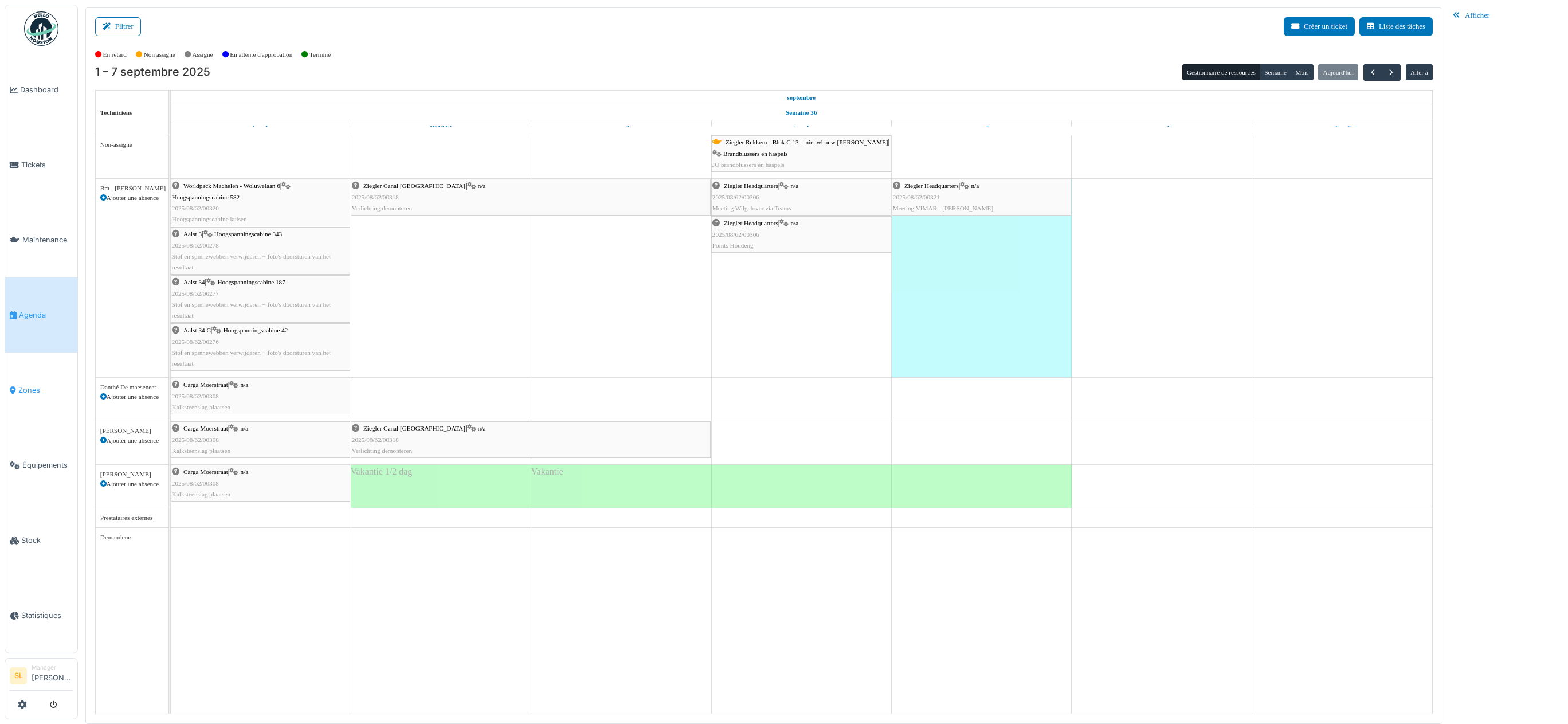
click at [38, 385] on span "Zones" at bounding box center [45, 390] width 55 height 11
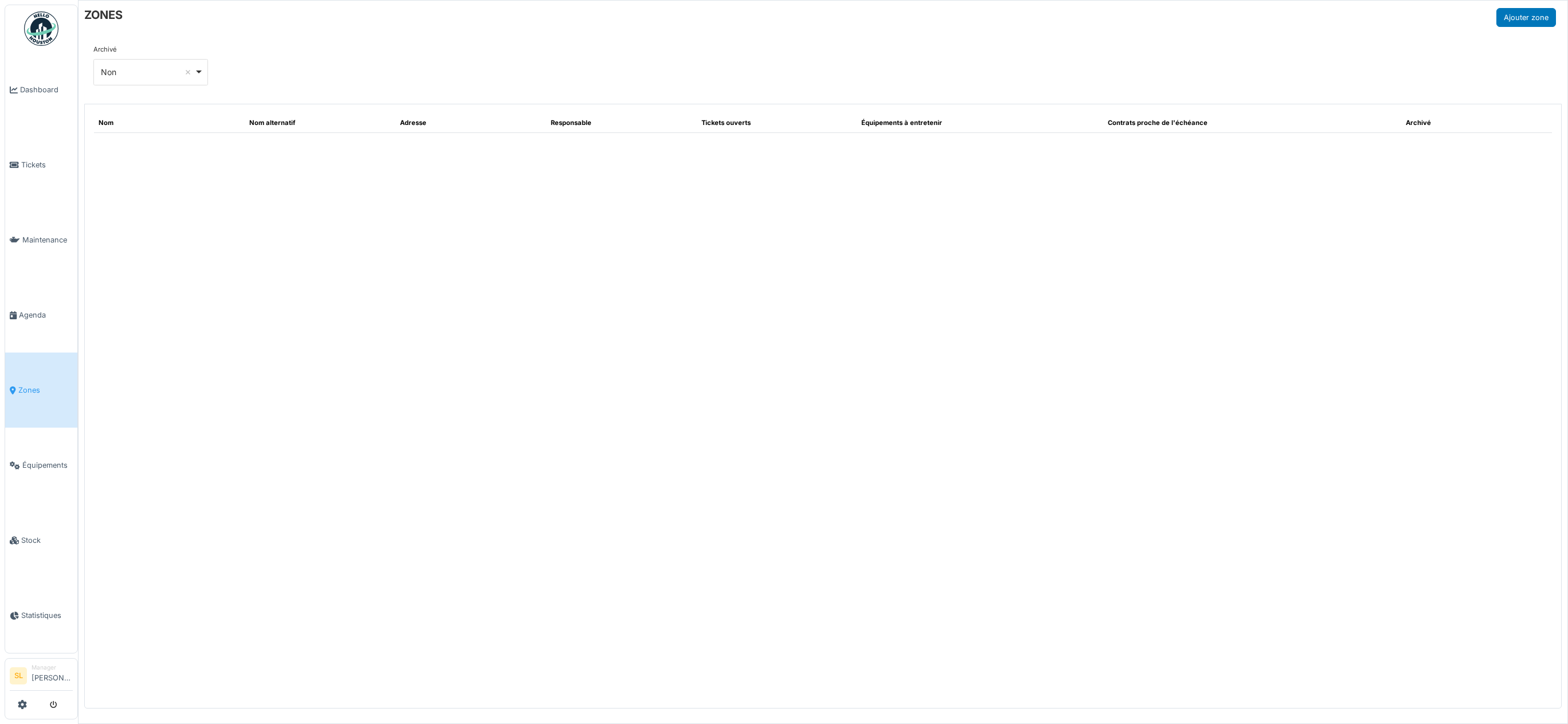
select select "***"
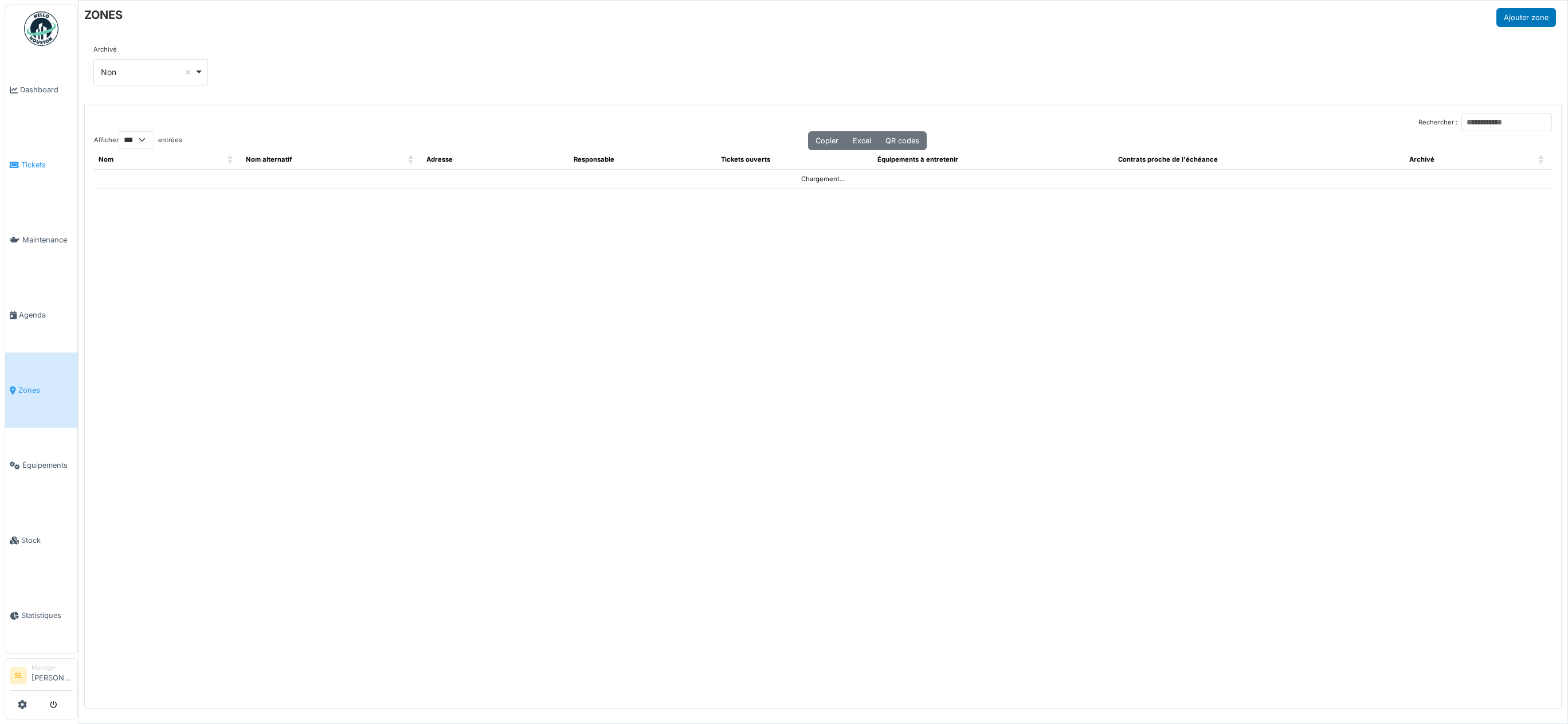
click at [31, 164] on span "Tickets" at bounding box center [47, 165] width 52 height 11
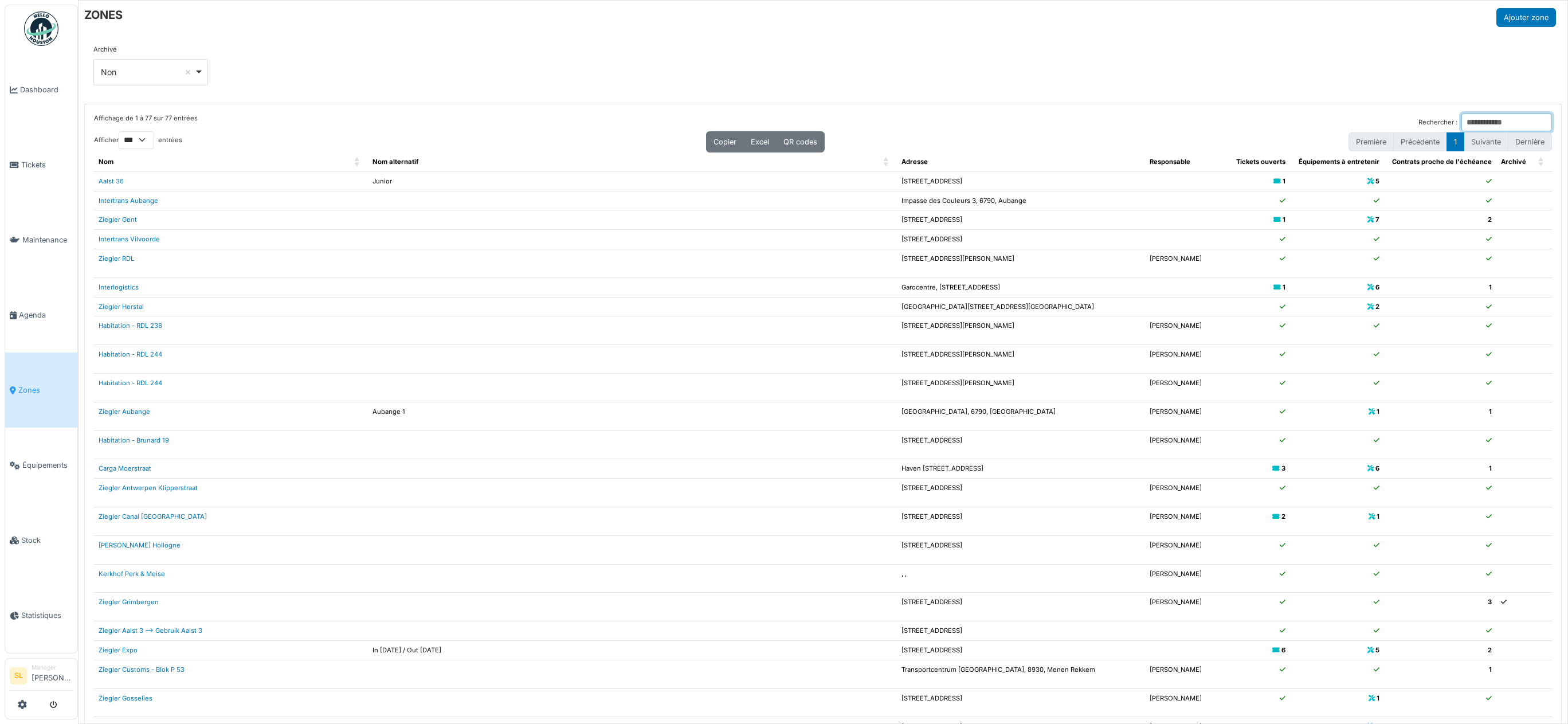
click at [1465, 122] on input "Rechercher :" at bounding box center [1506, 122] width 91 height 17
type input "****"
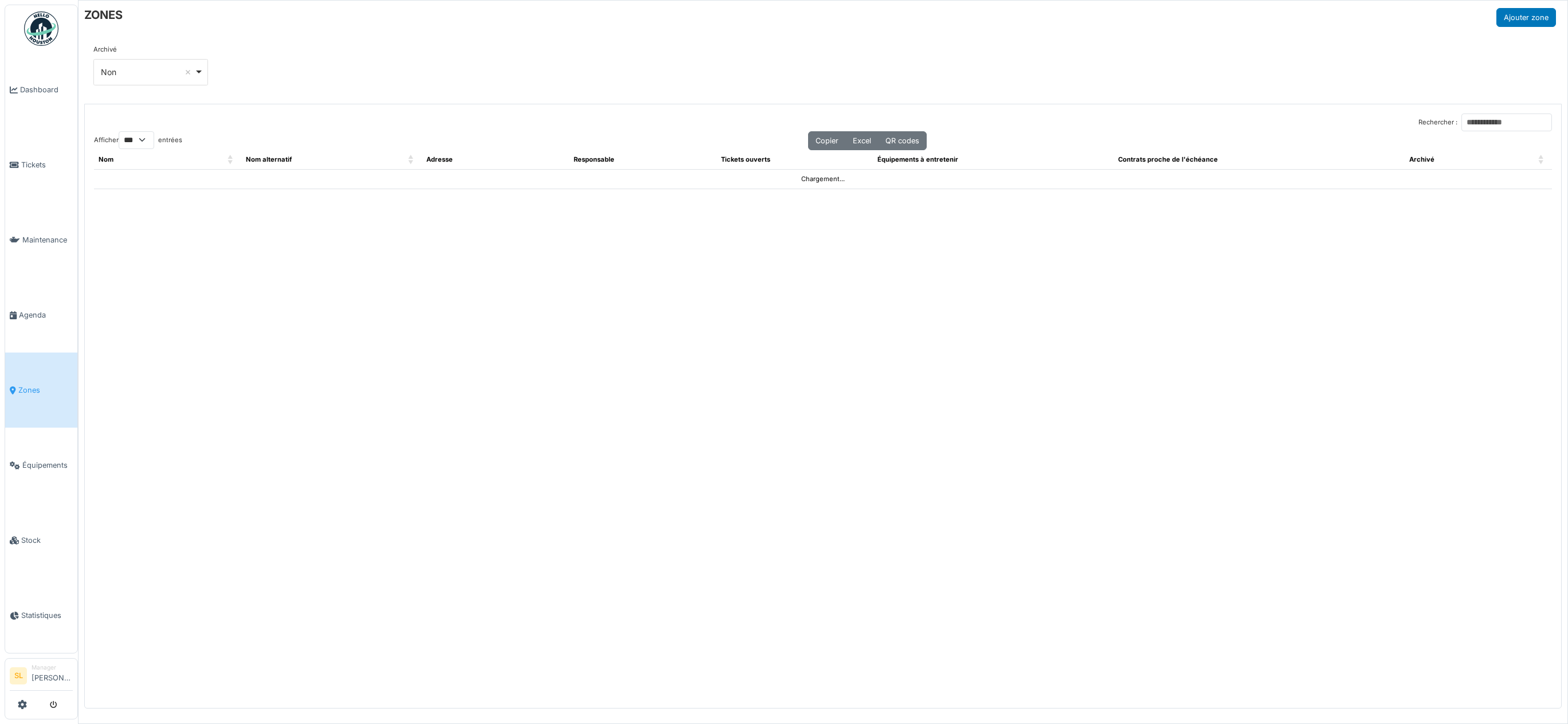
select select "***"
click at [43, 314] on span "Agenda" at bounding box center [45, 315] width 54 height 11
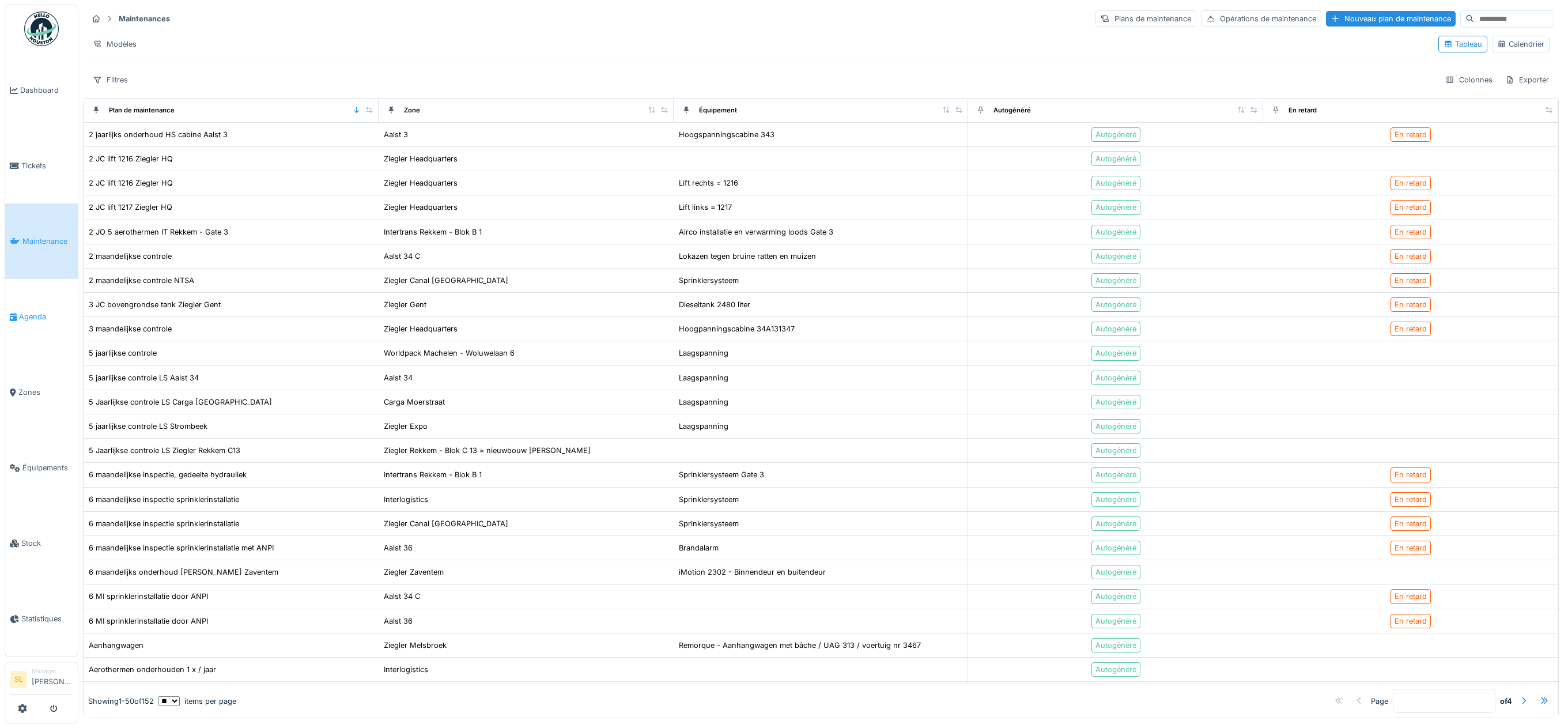
click at [43, 305] on link "Agenda" at bounding box center [41, 317] width 72 height 75
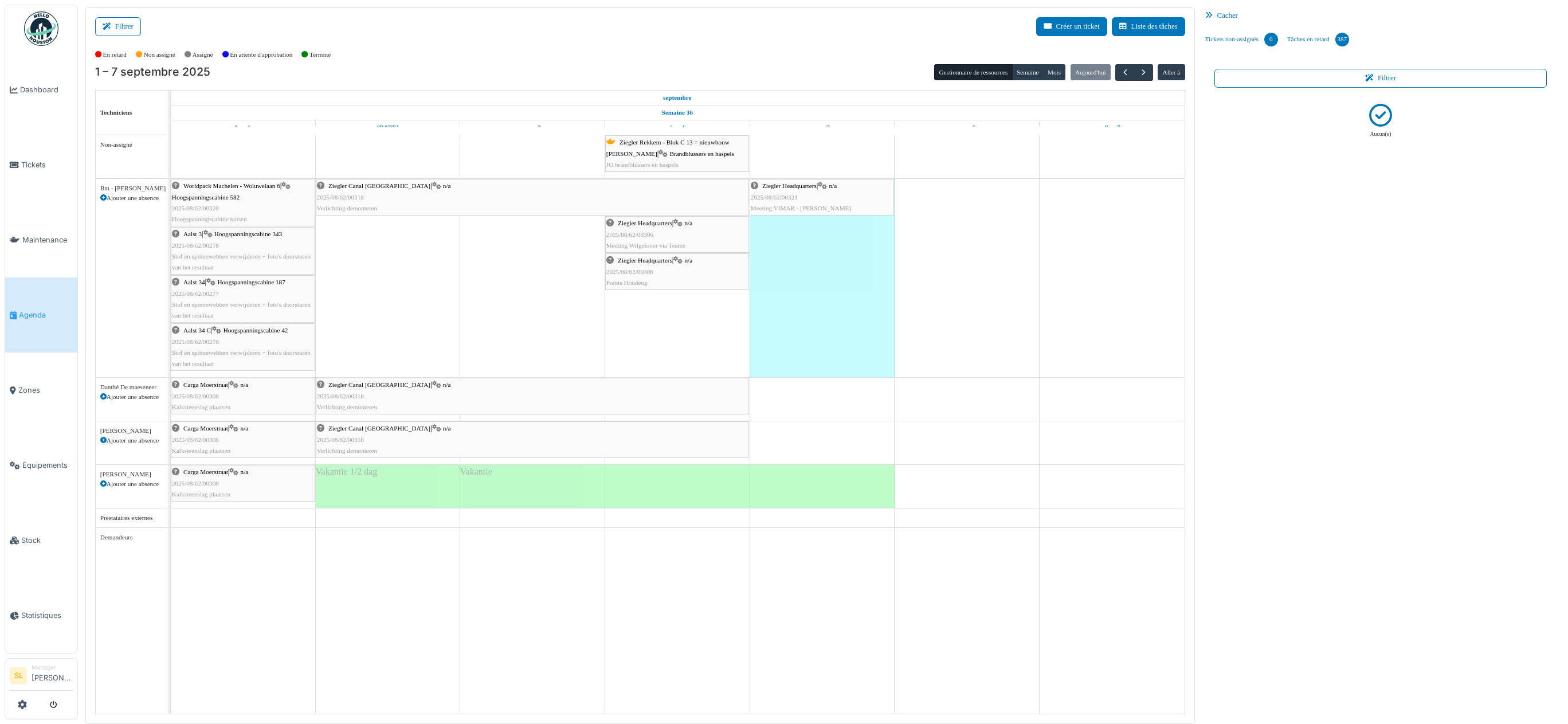
click at [1215, 10] on div "Cacher" at bounding box center [1381, 16] width 361 height 17
